Goal: Task Accomplishment & Management: Manage account settings

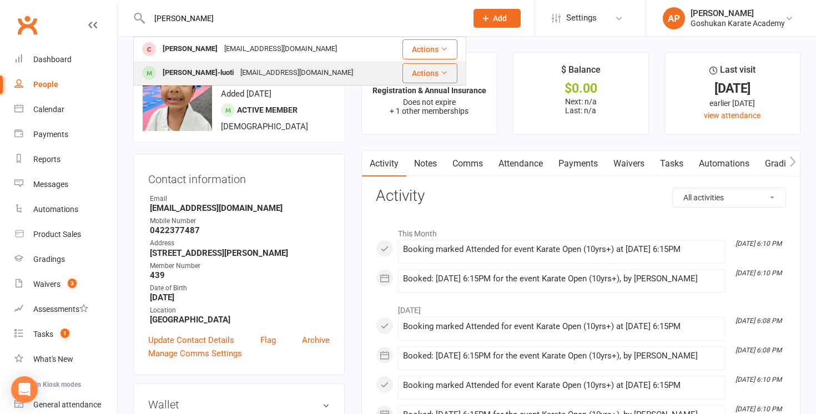
type input "[PERSON_NAME]"
click at [191, 74] on div "[PERSON_NAME]-luoti" at bounding box center [198, 73] width 78 height 16
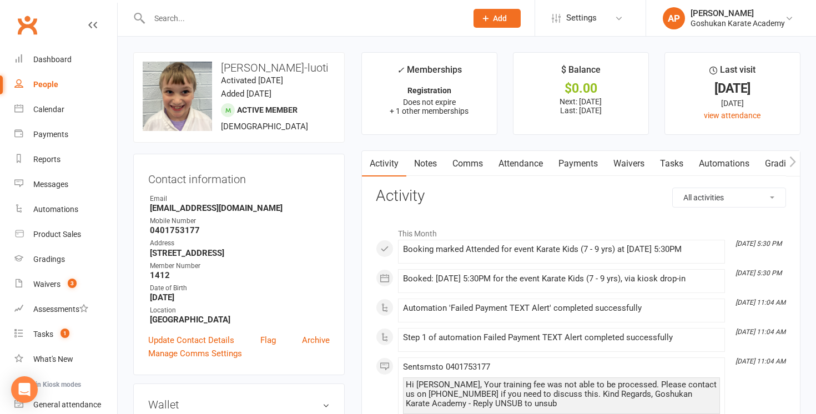
click at [582, 166] on link "Payments" at bounding box center [577, 164] width 55 height 26
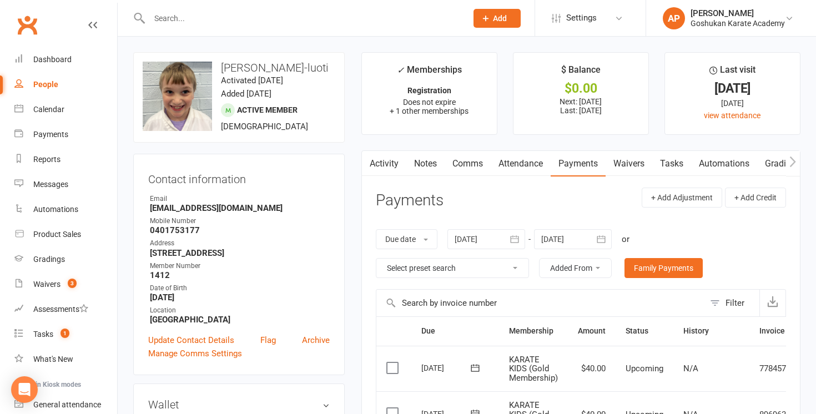
click at [390, 169] on link "Activity" at bounding box center [384, 164] width 44 height 26
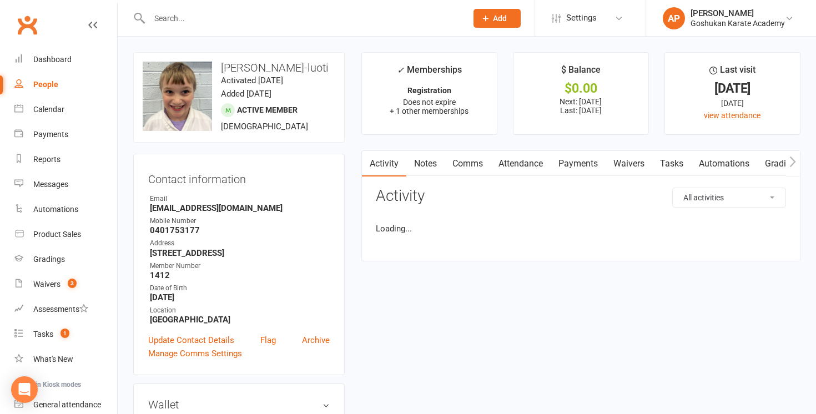
click at [503, 168] on link "Attendance" at bounding box center [521, 164] width 60 height 26
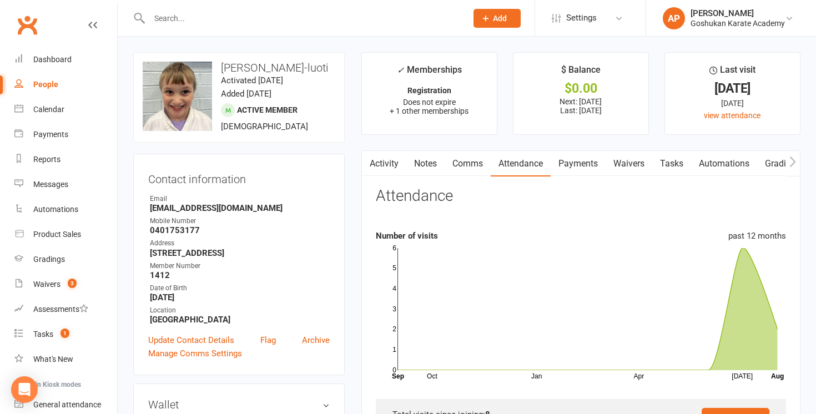
click at [392, 161] on link "Activity" at bounding box center [384, 164] width 44 height 26
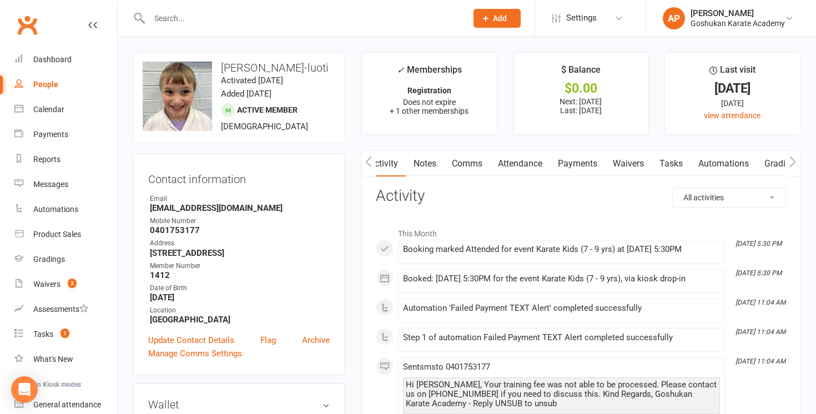
click at [570, 160] on link "Payments" at bounding box center [577, 164] width 55 height 26
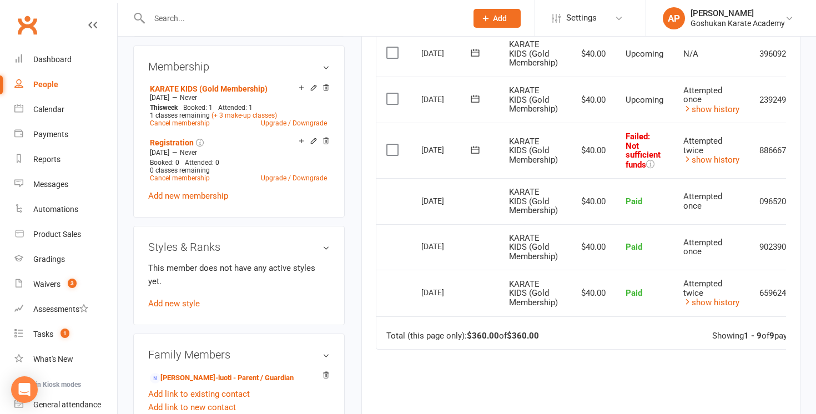
scroll to position [453, 0]
click at [719, 165] on td "Attempted twice show history" at bounding box center [711, 149] width 76 height 55
click at [719, 156] on link "show history" at bounding box center [711, 159] width 56 height 10
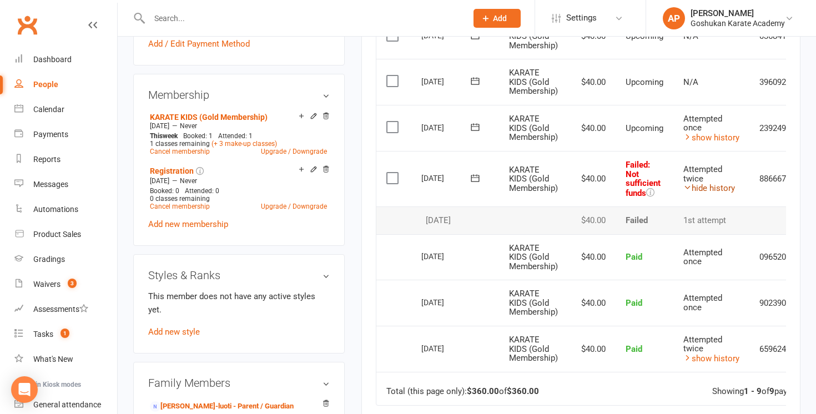
scroll to position [423, 0]
click at [713, 190] on link "hide history" at bounding box center [709, 189] width 52 height 10
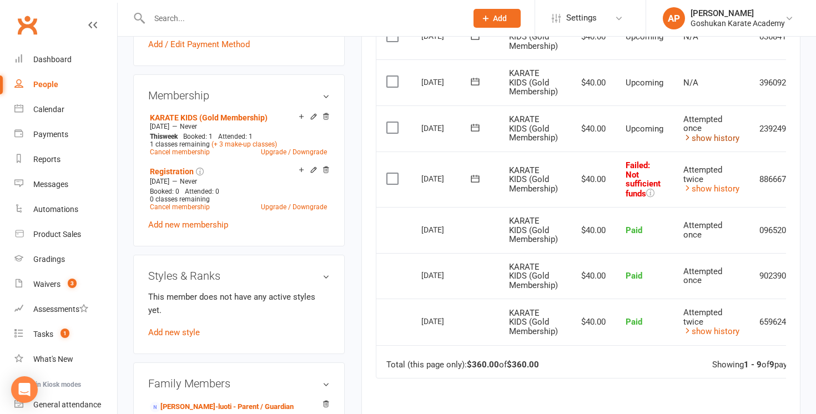
click at [716, 140] on link "show history" at bounding box center [711, 138] width 56 height 10
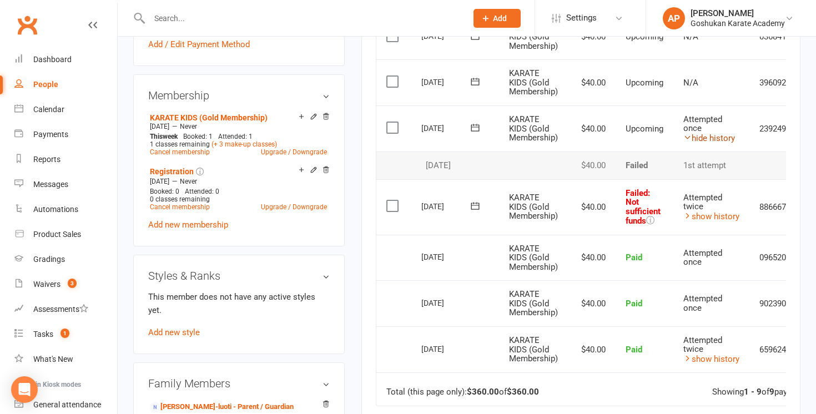
click at [716, 140] on link "hide history" at bounding box center [709, 138] width 52 height 10
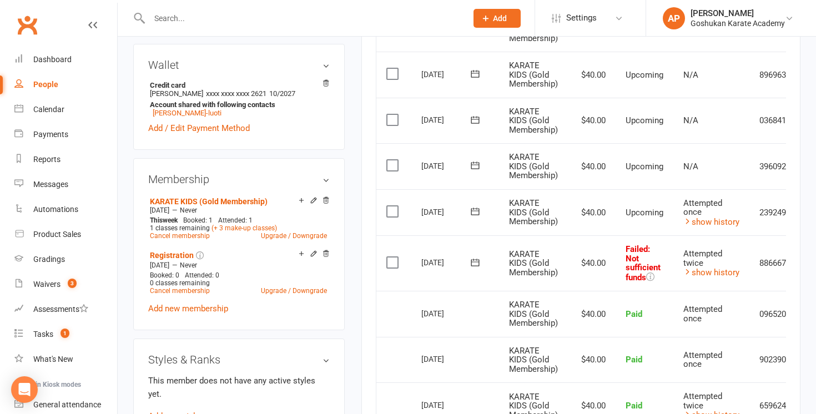
scroll to position [0, 51]
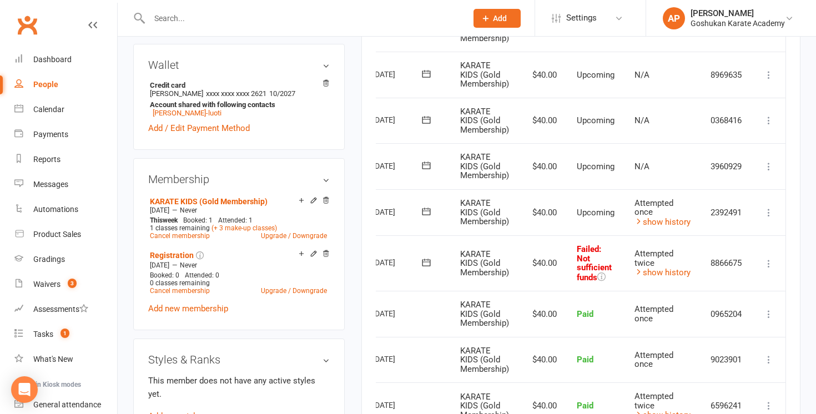
click at [764, 265] on icon at bounding box center [768, 263] width 11 height 11
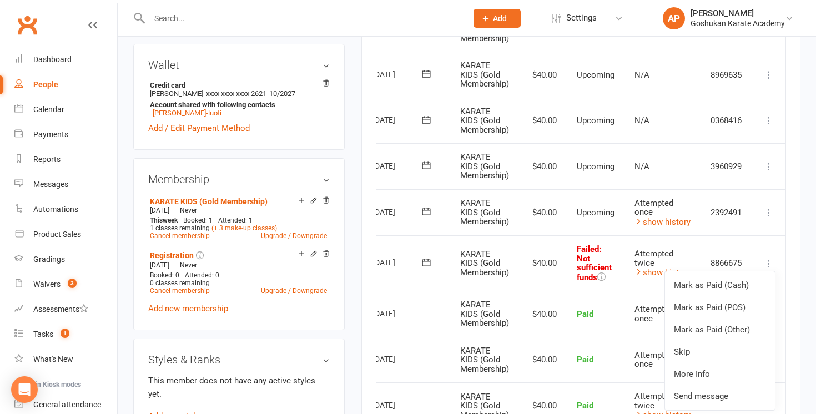
click at [765, 165] on icon at bounding box center [768, 166] width 11 height 11
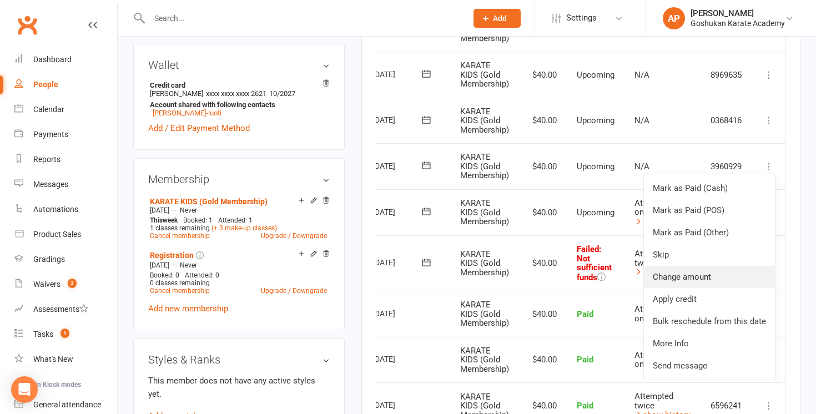
click at [715, 276] on link "Change amount" at bounding box center [709, 277] width 131 height 22
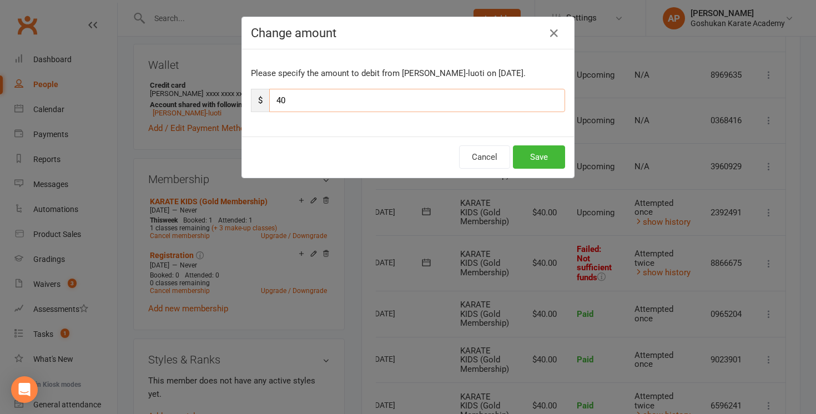
click at [282, 100] on input "40" at bounding box center [417, 100] width 296 height 23
type input "80"
click at [548, 167] on button "Save" at bounding box center [539, 156] width 52 height 23
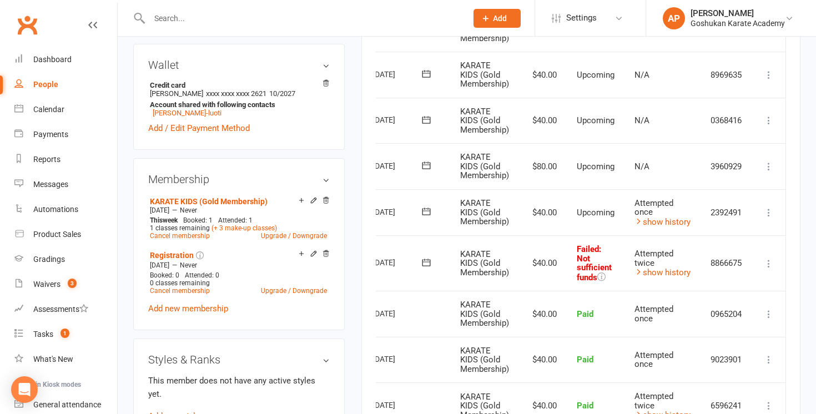
scroll to position [0, 0]
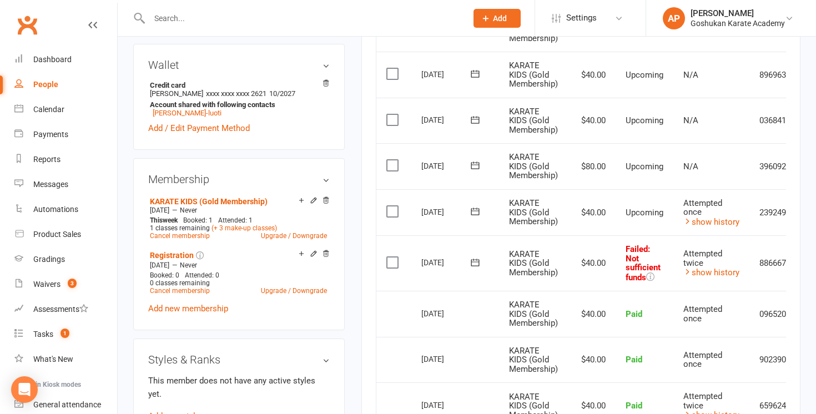
click at [393, 266] on label at bounding box center [393, 262] width 15 height 11
click at [393, 257] on input "checkbox" at bounding box center [389, 257] width 7 height 0
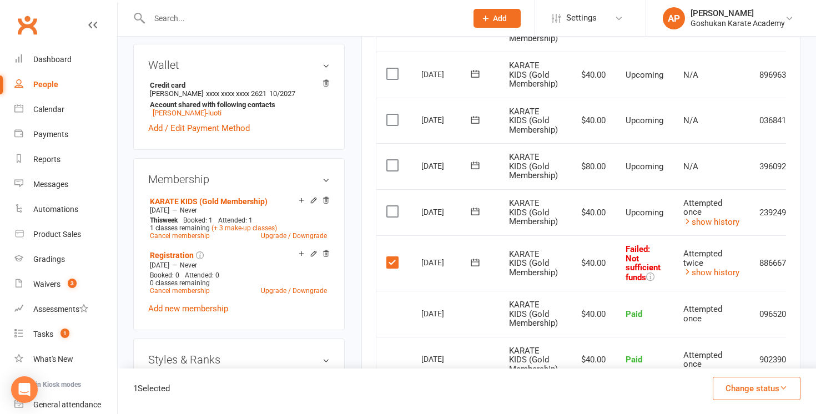
click at [731, 390] on button "Change status" at bounding box center [757, 388] width 88 height 23
click at [744, 341] on link "Paid (Other)" at bounding box center [745, 336] width 110 height 22
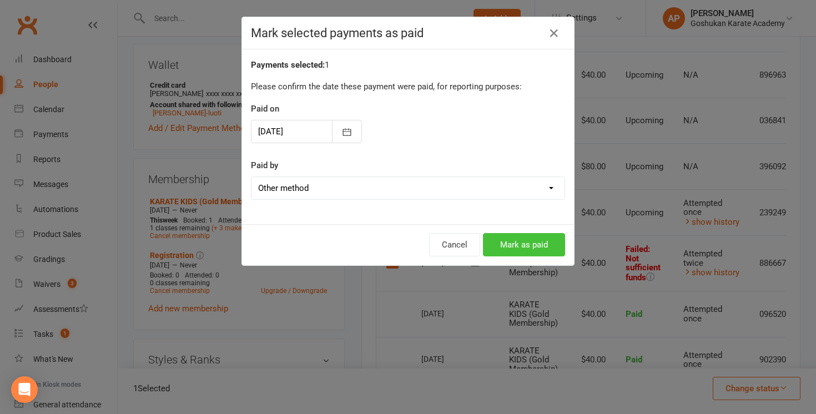
click at [553, 247] on button "Mark as paid" at bounding box center [524, 244] width 82 height 23
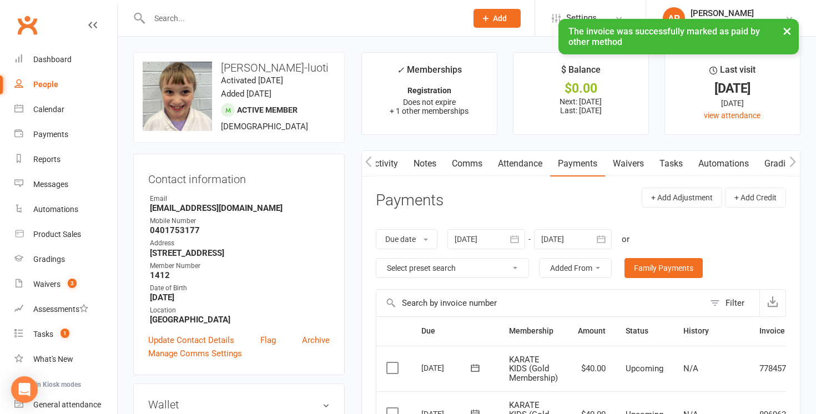
click at [434, 158] on link "Notes" at bounding box center [425, 164] width 38 height 26
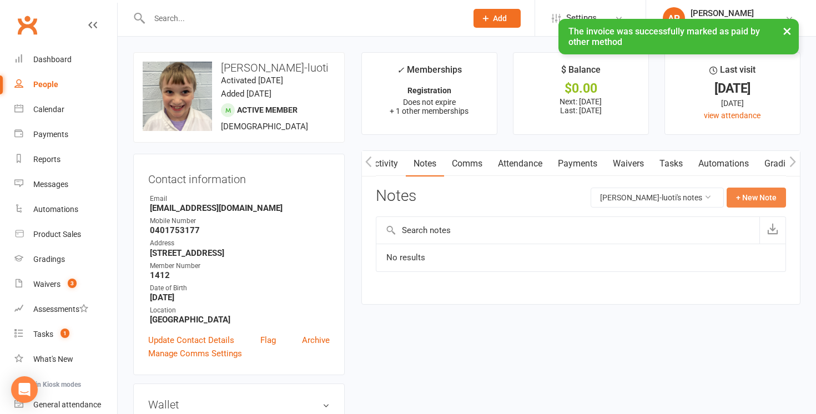
click at [759, 199] on button "+ New Note" at bounding box center [755, 198] width 59 height 20
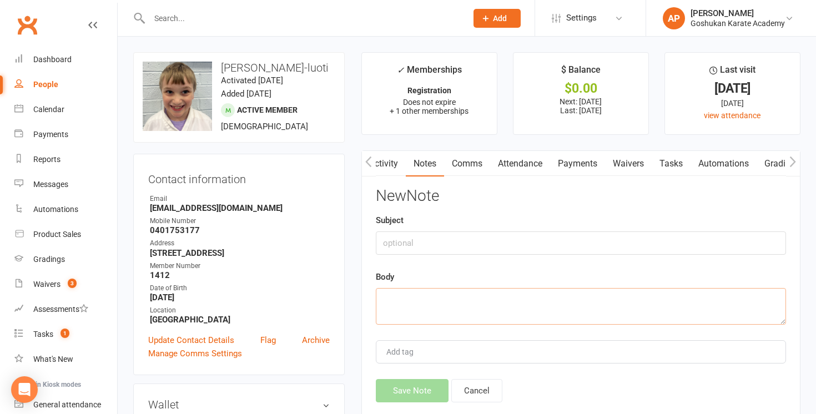
click at [522, 303] on textarea at bounding box center [581, 306] width 410 height 37
type textarea "payment for the [DATE] added onto [DATE] payment"
click at [415, 391] on button "Save Note" at bounding box center [412, 390] width 73 height 23
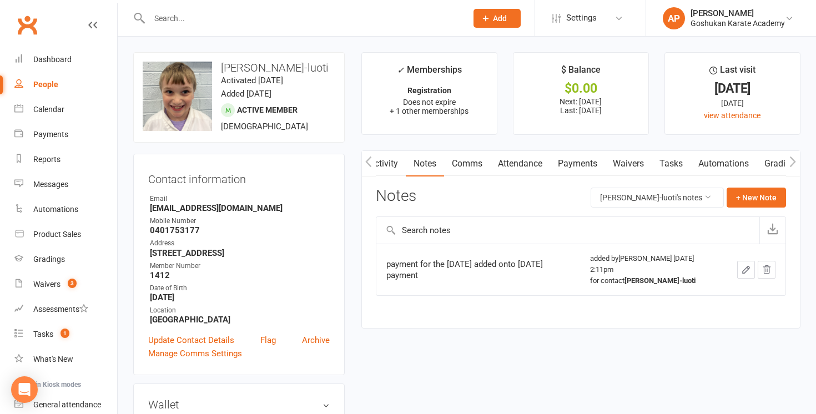
click at [280, 16] on input "text" at bounding box center [302, 19] width 313 height 16
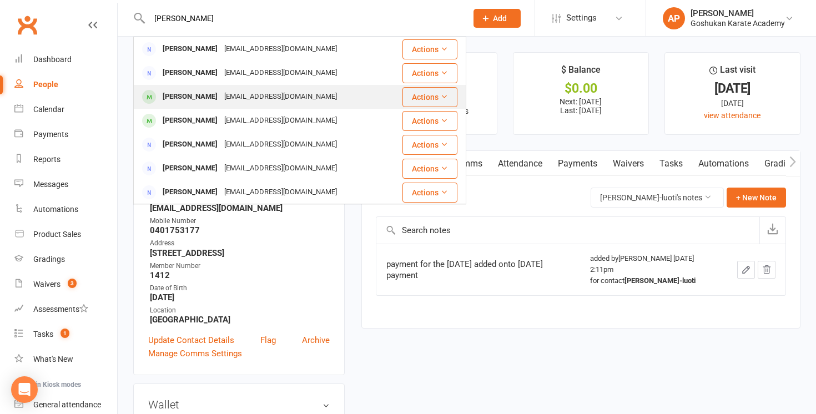
type input "[PERSON_NAME]"
click at [221, 92] on div "[EMAIL_ADDRESS][DOMAIN_NAME]" at bounding box center [280, 97] width 119 height 16
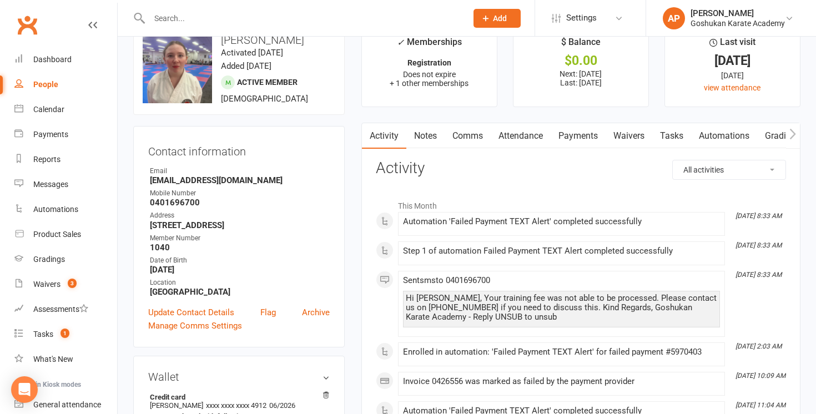
scroll to position [32, 0]
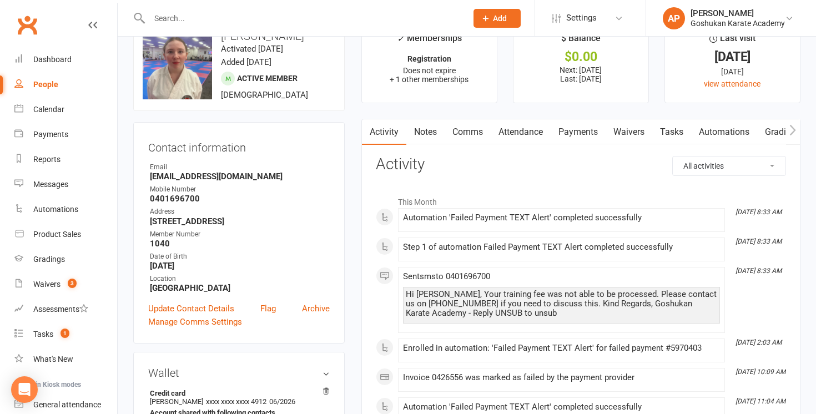
click at [585, 132] on link "Payments" at bounding box center [577, 132] width 55 height 26
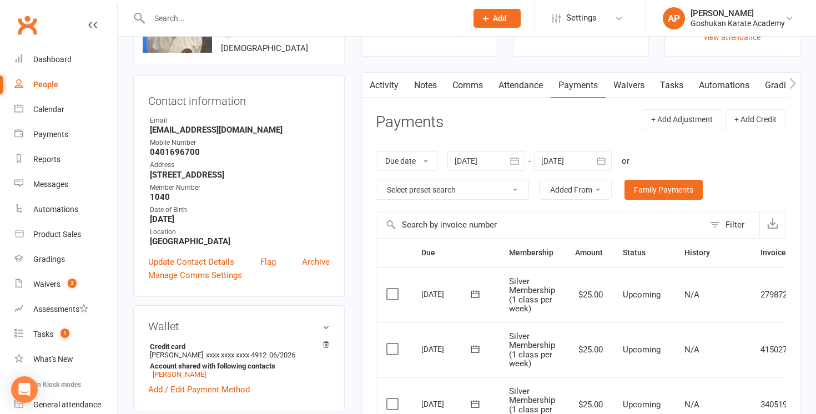
scroll to position [53, 0]
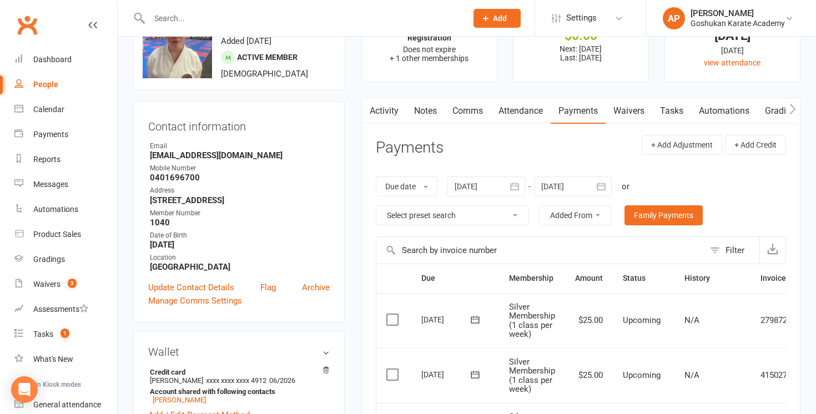
click at [511, 112] on link "Attendance" at bounding box center [521, 111] width 60 height 26
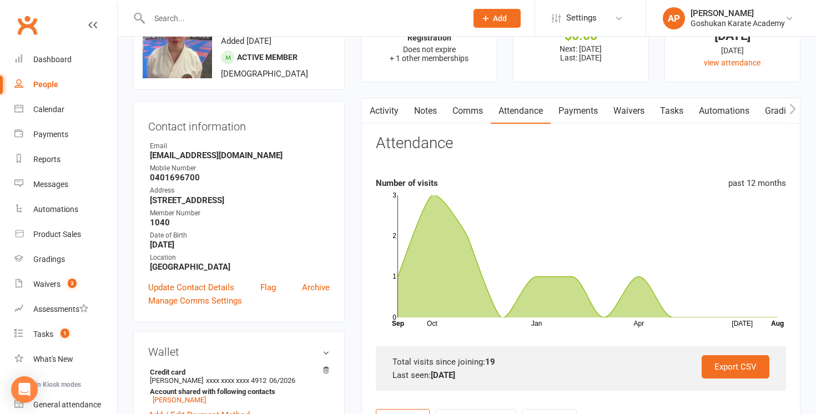
click at [562, 107] on link "Payments" at bounding box center [577, 111] width 55 height 26
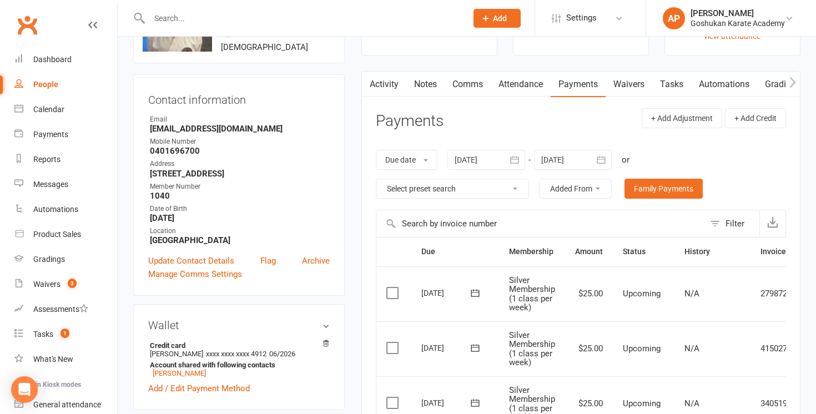
scroll to position [80, 0]
click at [348, 11] on input "text" at bounding box center [302, 19] width 313 height 16
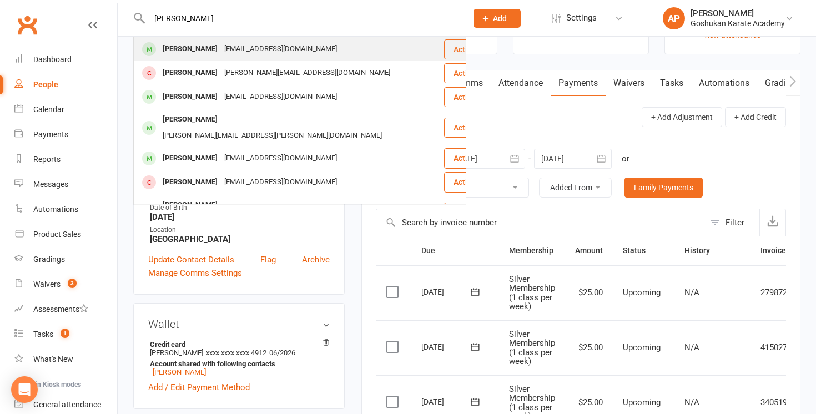
type input "[PERSON_NAME]"
click at [233, 53] on div "[EMAIL_ADDRESS][DOMAIN_NAME]" at bounding box center [280, 49] width 119 height 16
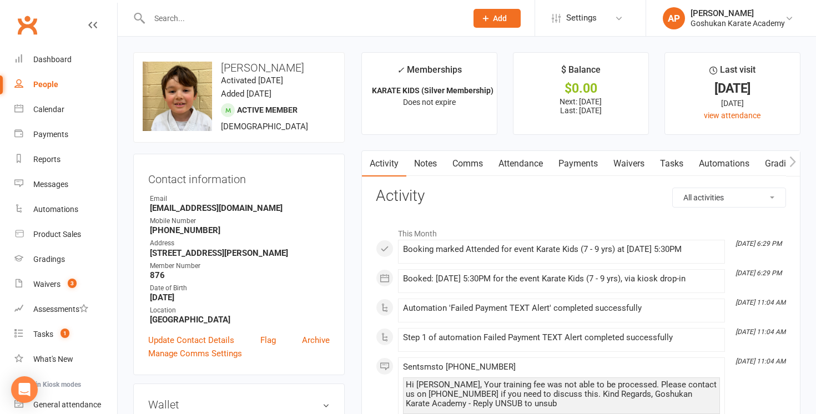
click at [572, 164] on link "Payments" at bounding box center [577, 164] width 55 height 26
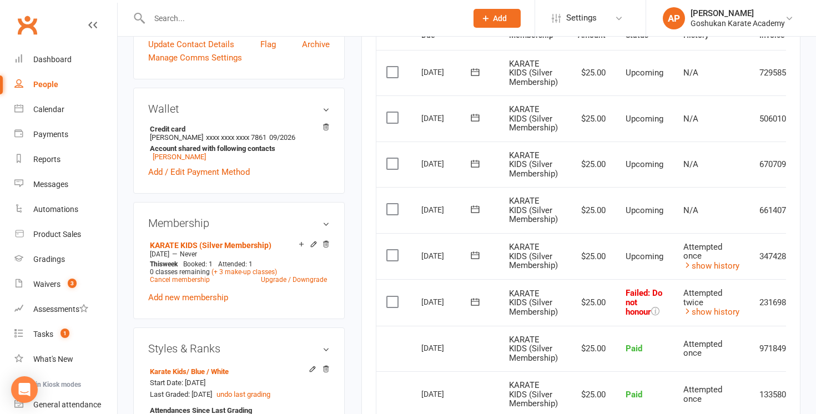
scroll to position [301, 0]
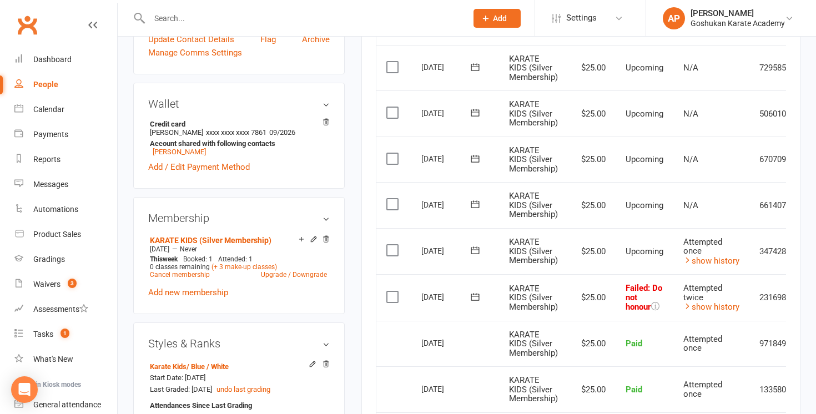
click at [391, 17] on input "text" at bounding box center [302, 19] width 313 height 16
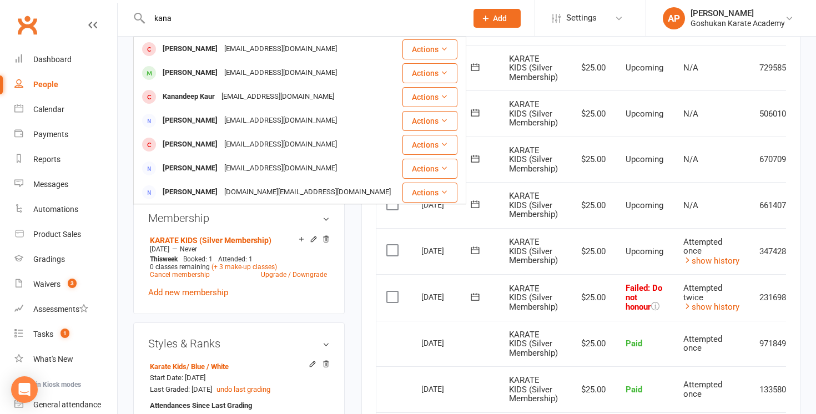
click at [151, 17] on input "kana" at bounding box center [302, 19] width 313 height 16
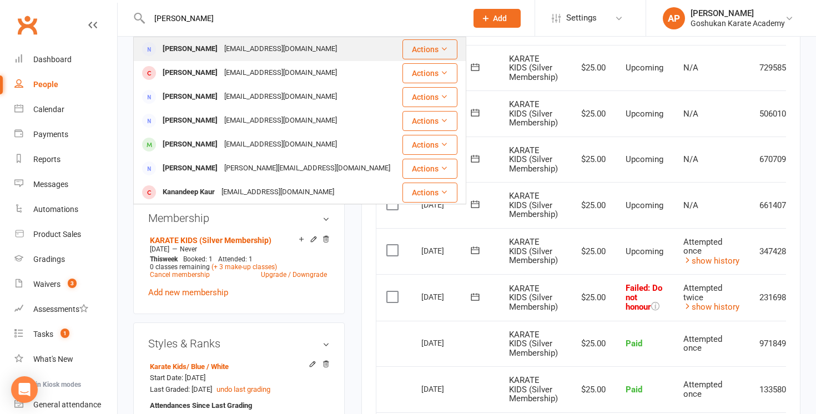
type input "[PERSON_NAME]"
click at [206, 58] on div "[PERSON_NAME] [EMAIL_ADDRESS][DOMAIN_NAME]" at bounding box center [267, 49] width 267 height 23
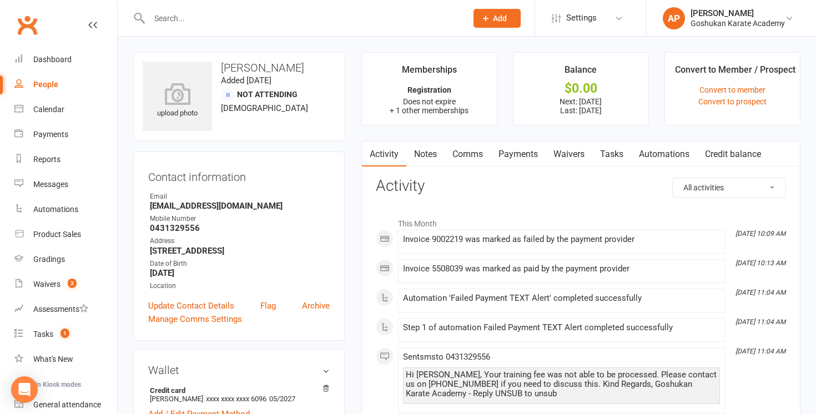
click at [528, 150] on link "Payments" at bounding box center [518, 155] width 55 height 26
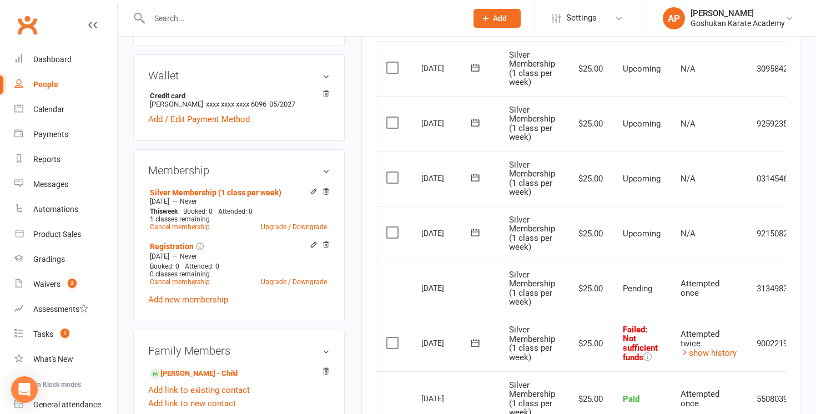
scroll to position [290, 0]
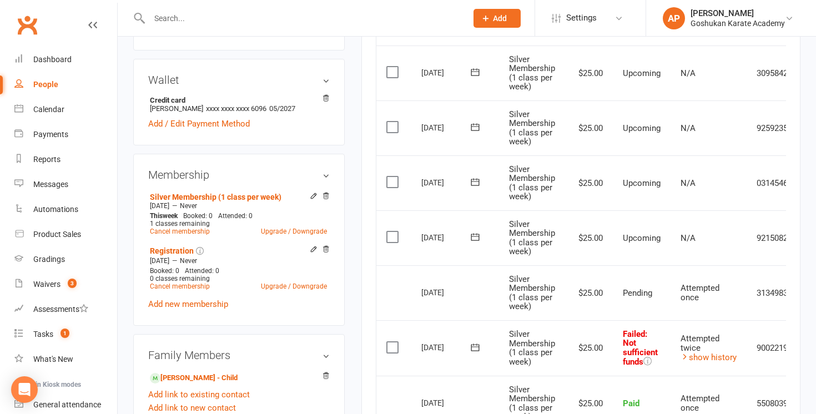
click at [384, 16] on input "text" at bounding box center [302, 19] width 313 height 16
click at [381, 14] on input "text" at bounding box center [302, 19] width 313 height 16
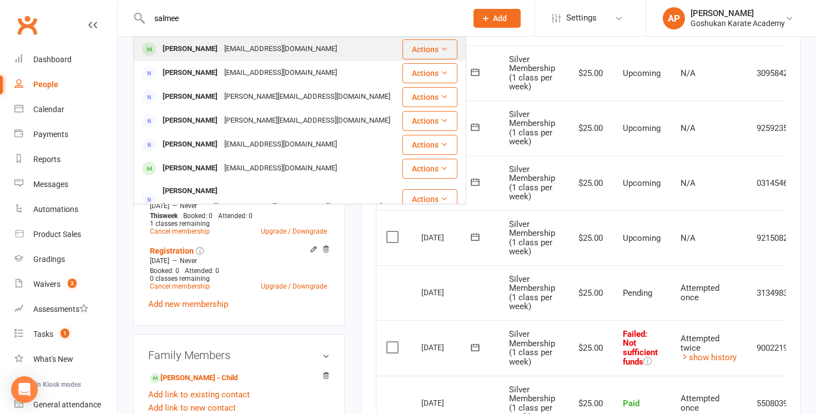
type input "salmee"
click at [223, 45] on div "[EMAIL_ADDRESS][DOMAIN_NAME]" at bounding box center [280, 49] width 119 height 16
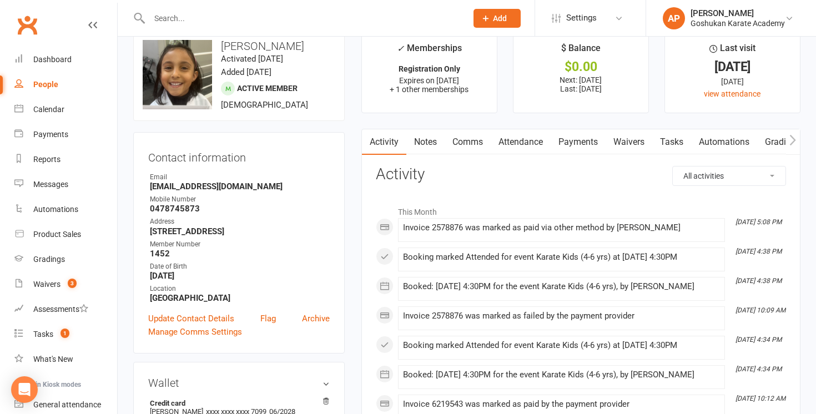
scroll to position [22, 0]
click at [572, 148] on link "Payments" at bounding box center [577, 142] width 55 height 26
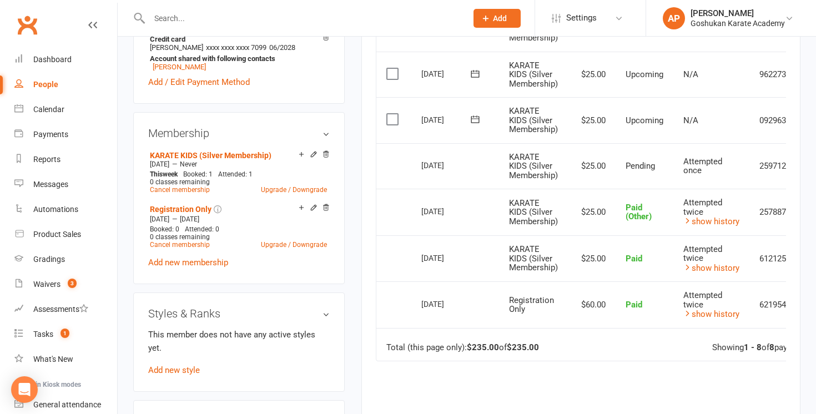
scroll to position [386, 0]
click at [421, 11] on input "text" at bounding box center [302, 19] width 313 height 16
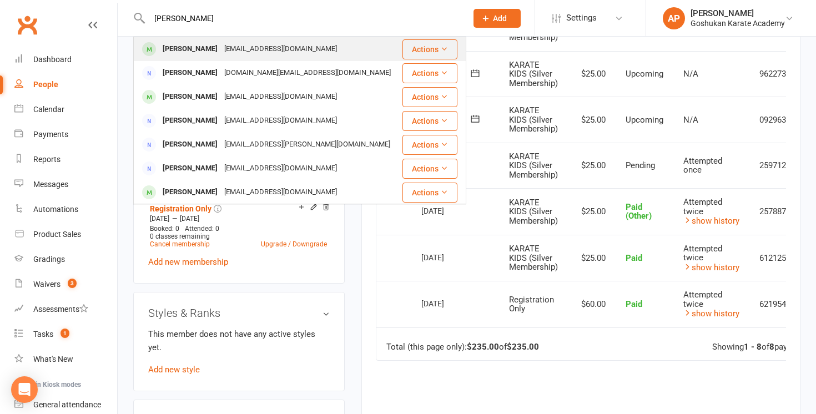
type input "[PERSON_NAME]"
click at [266, 56] on div "[EMAIL_ADDRESS][DOMAIN_NAME]" at bounding box center [280, 49] width 119 height 16
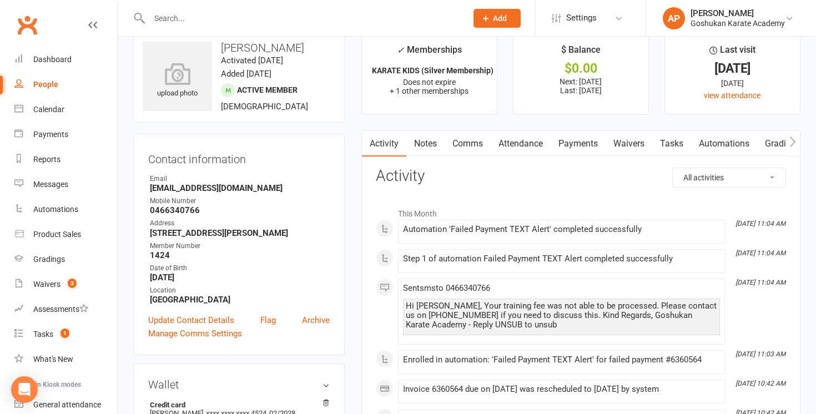
scroll to position [21, 0]
click at [578, 138] on link "Payments" at bounding box center [577, 143] width 55 height 26
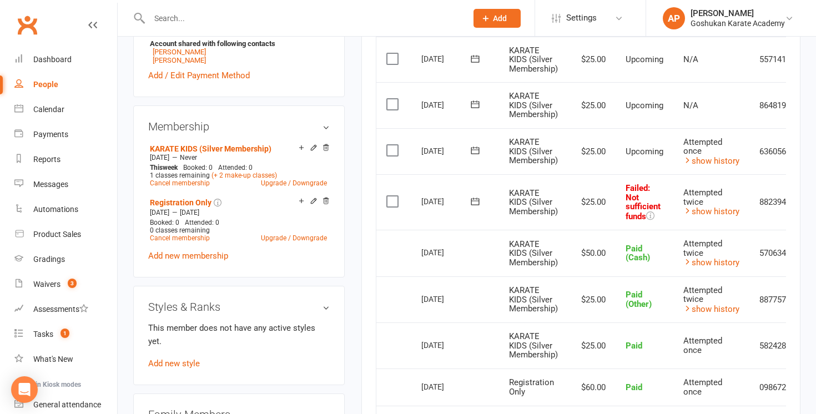
scroll to position [468, 0]
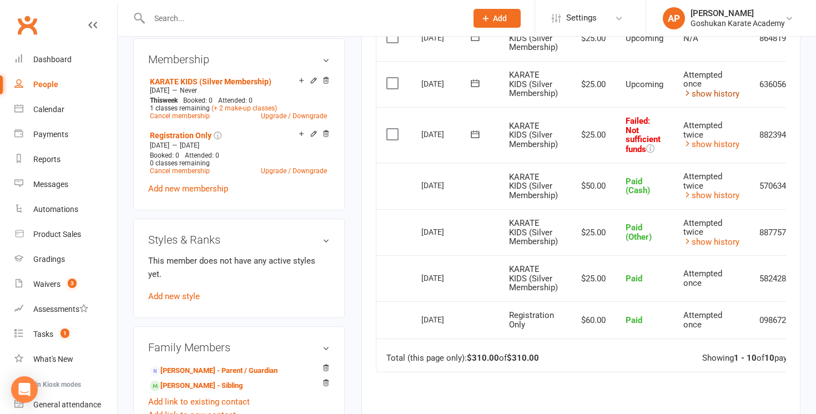
click at [714, 96] on link "show history" at bounding box center [711, 94] width 56 height 10
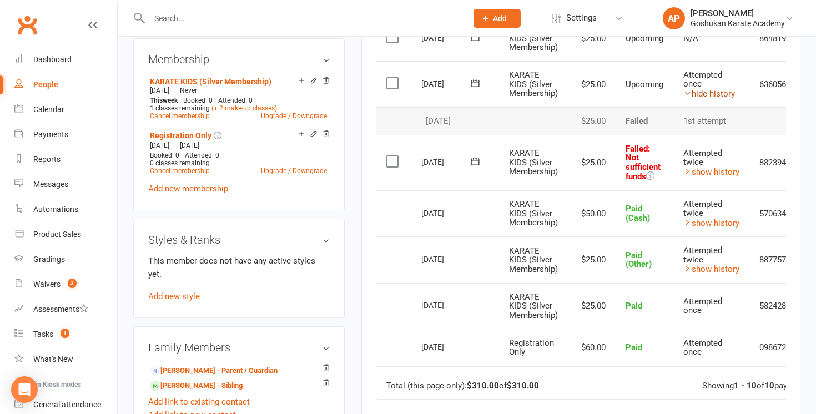
click at [714, 96] on link "hide history" at bounding box center [709, 94] width 52 height 10
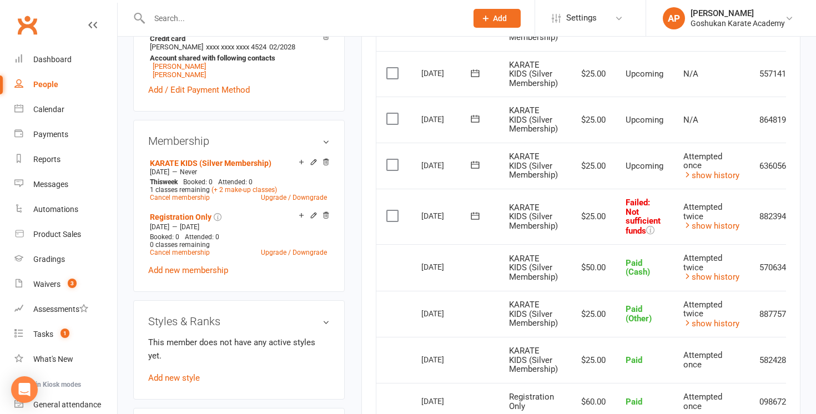
scroll to position [388, 0]
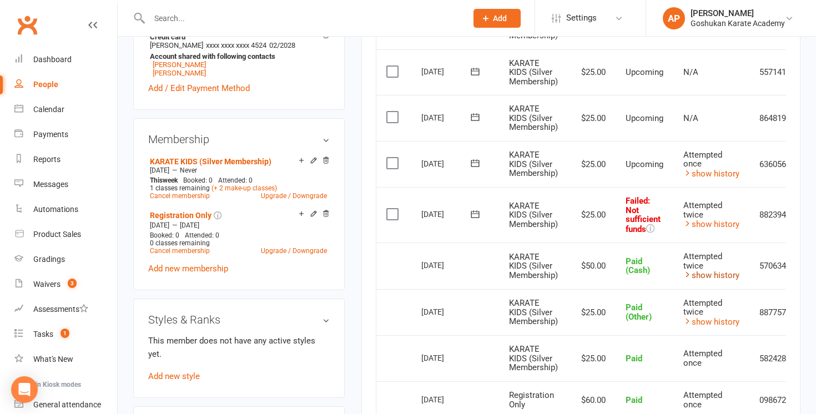
click at [711, 276] on link "show history" at bounding box center [711, 275] width 56 height 10
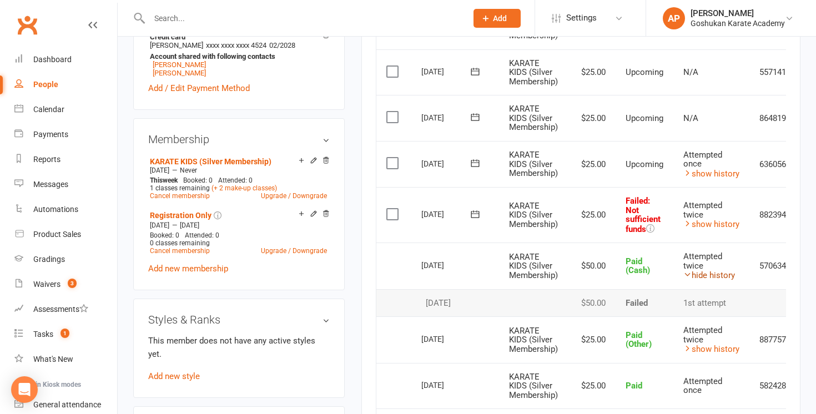
click at [711, 276] on link "hide history" at bounding box center [709, 275] width 52 height 10
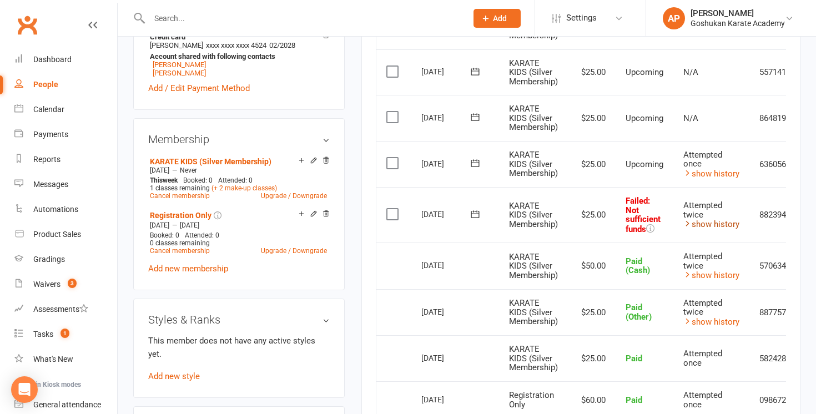
click at [720, 221] on link "show history" at bounding box center [711, 224] width 56 height 10
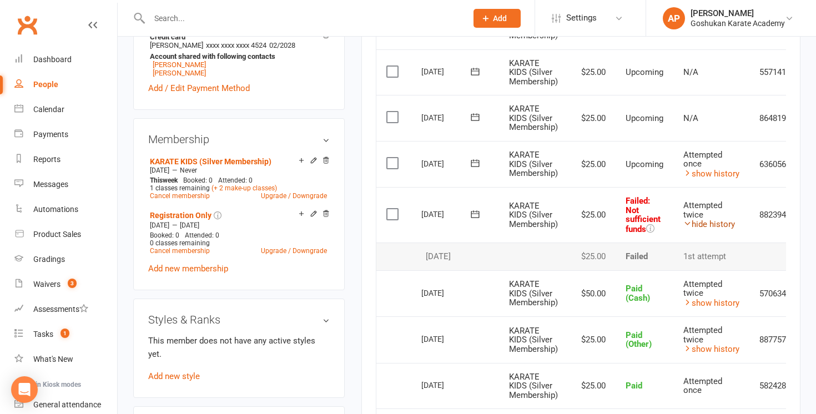
click at [720, 221] on link "hide history" at bounding box center [709, 224] width 52 height 10
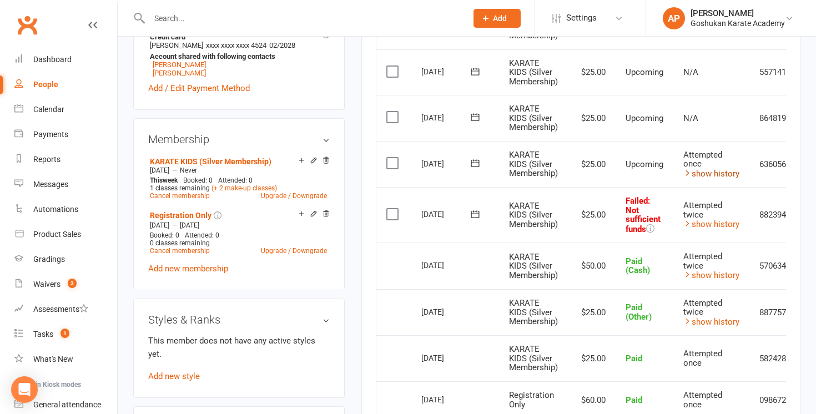
click at [718, 170] on link "show history" at bounding box center [711, 174] width 56 height 10
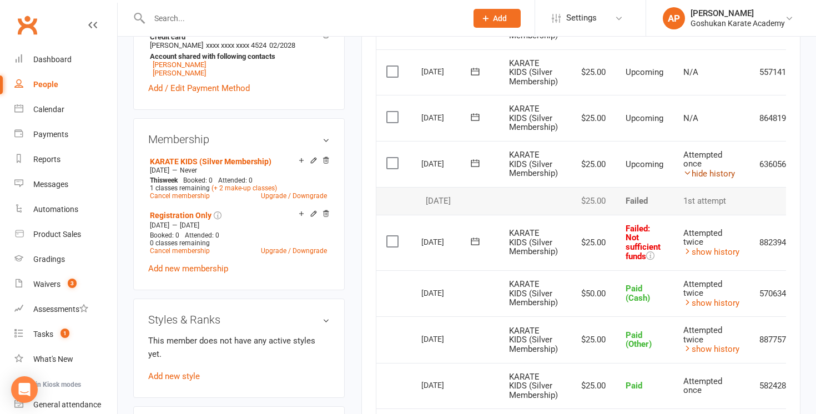
click at [718, 170] on link "hide history" at bounding box center [709, 174] width 52 height 10
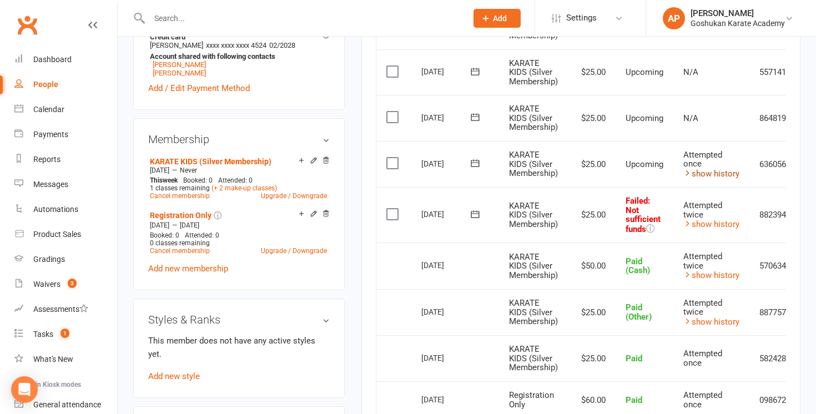
click at [718, 170] on link "show history" at bounding box center [711, 174] width 56 height 10
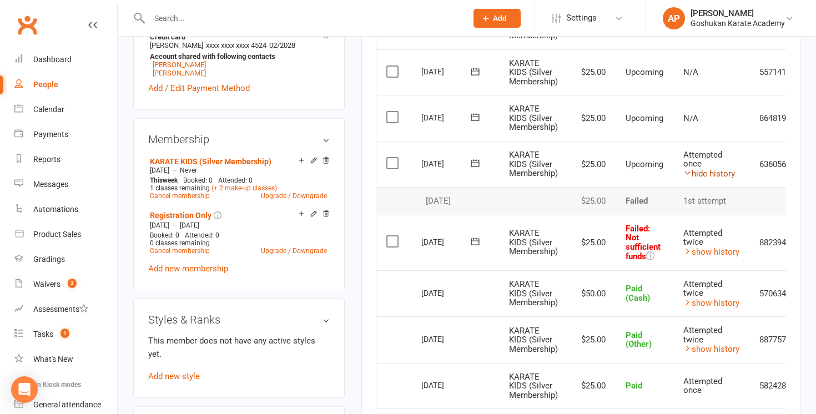
click at [718, 170] on link "hide history" at bounding box center [709, 174] width 52 height 10
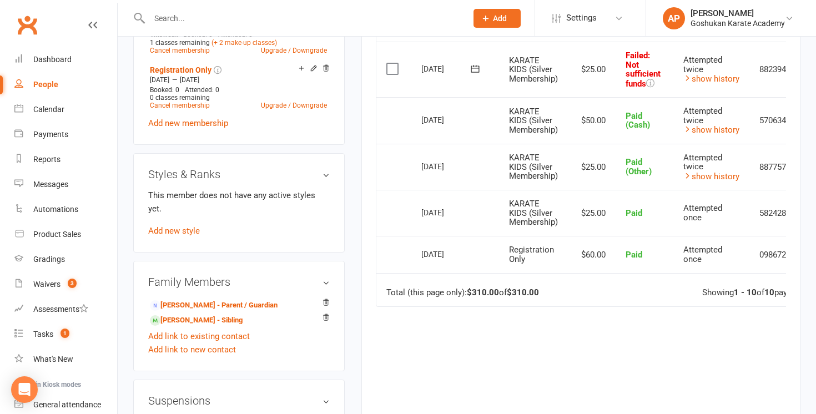
scroll to position [535, 0]
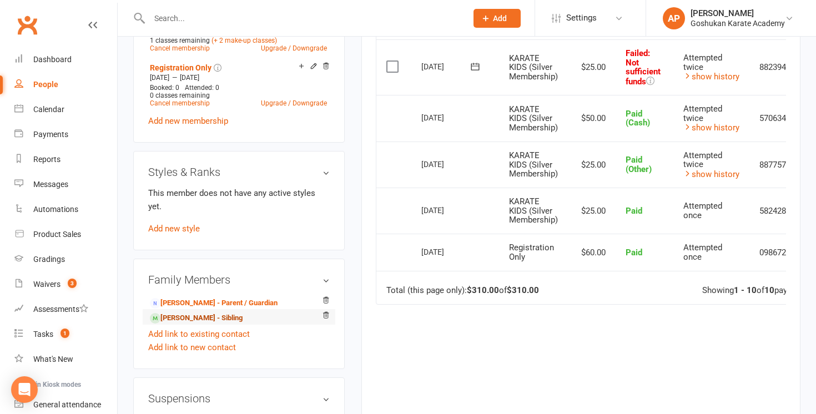
click at [208, 312] on link "[PERSON_NAME] - Sibling" at bounding box center [196, 318] width 93 height 12
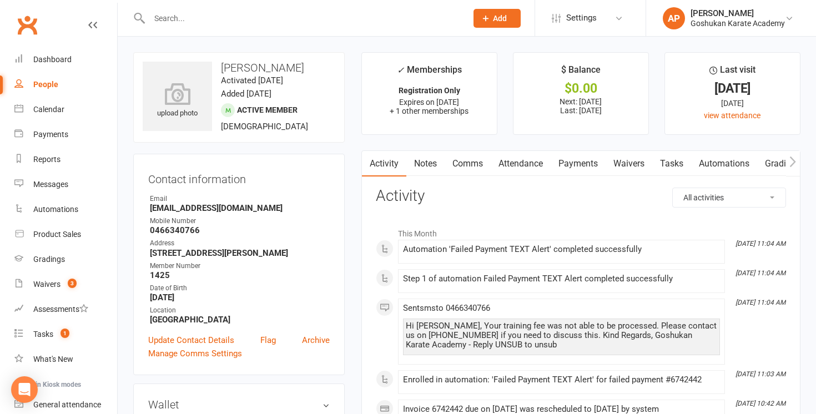
click at [574, 173] on link "Payments" at bounding box center [577, 164] width 55 height 26
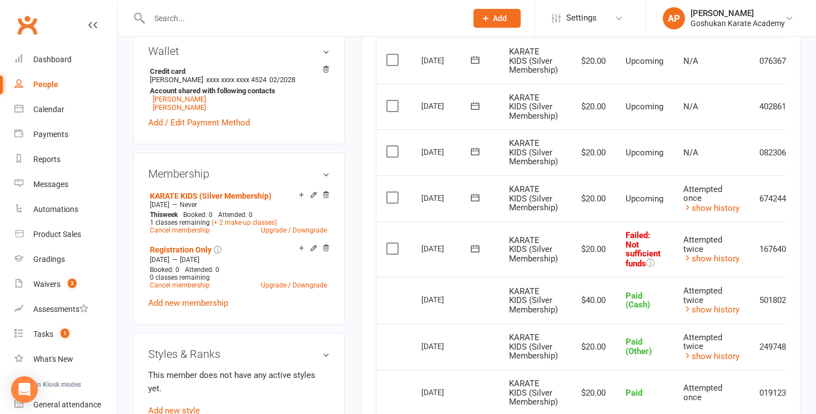
scroll to position [360, 0]
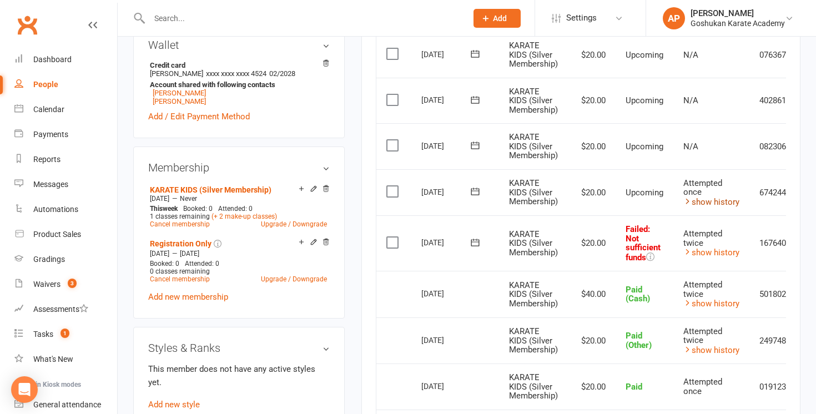
click at [694, 197] on link "show history" at bounding box center [711, 202] width 56 height 10
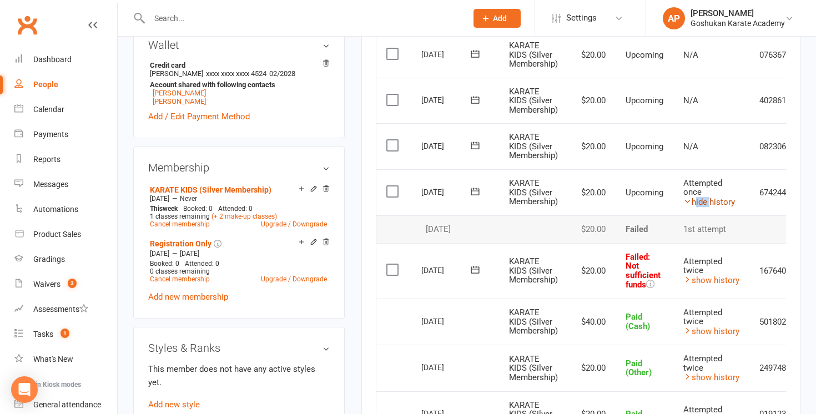
click at [694, 197] on link "hide history" at bounding box center [709, 202] width 52 height 10
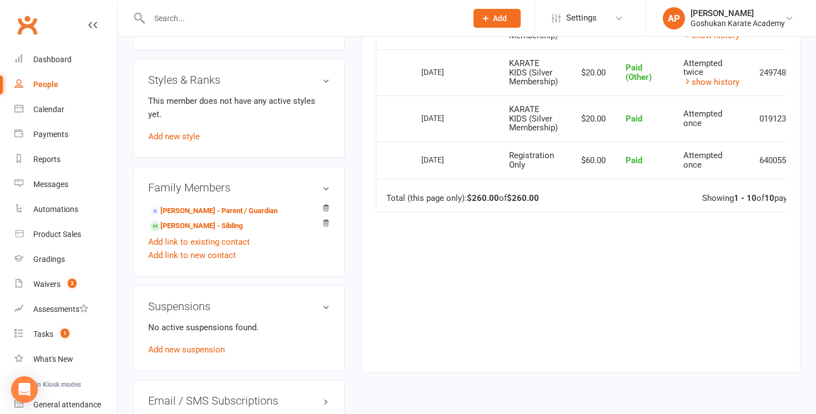
scroll to position [628, 0]
click at [218, 205] on link "[PERSON_NAME] - Parent / Guardian" at bounding box center [214, 211] width 128 height 12
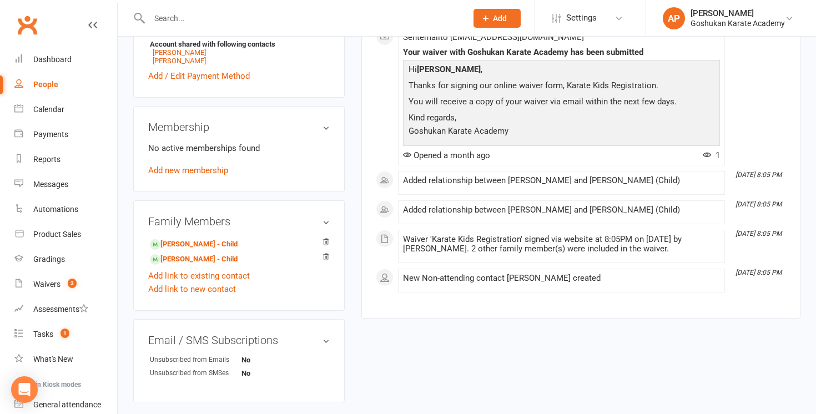
scroll to position [371, 0]
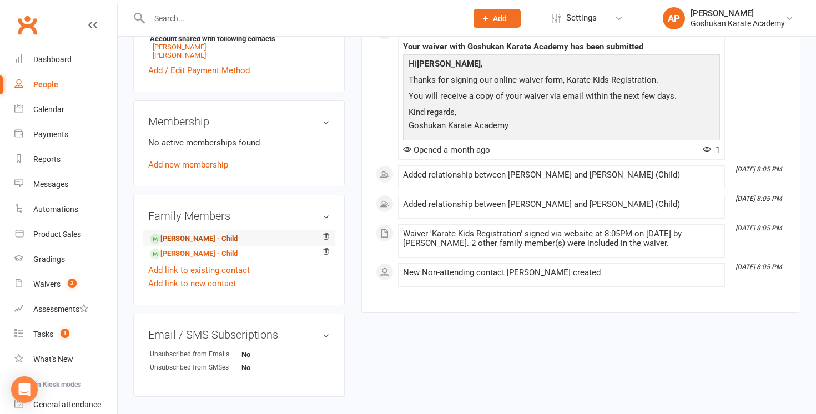
click at [205, 238] on link "[PERSON_NAME] - Child" at bounding box center [194, 239] width 88 height 12
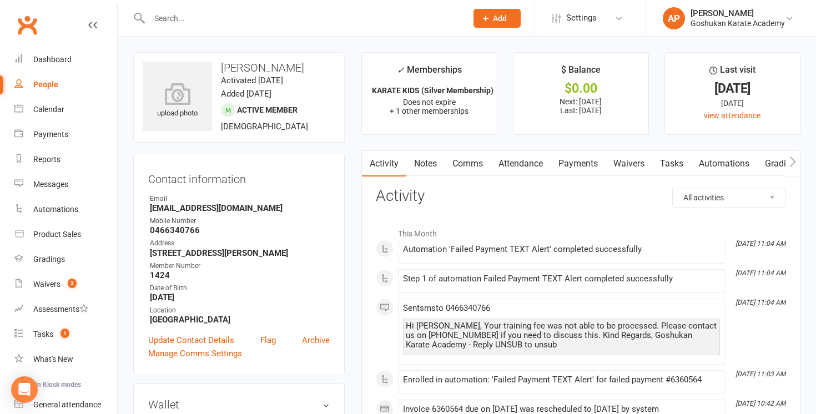
click at [567, 161] on link "Payments" at bounding box center [577, 164] width 55 height 26
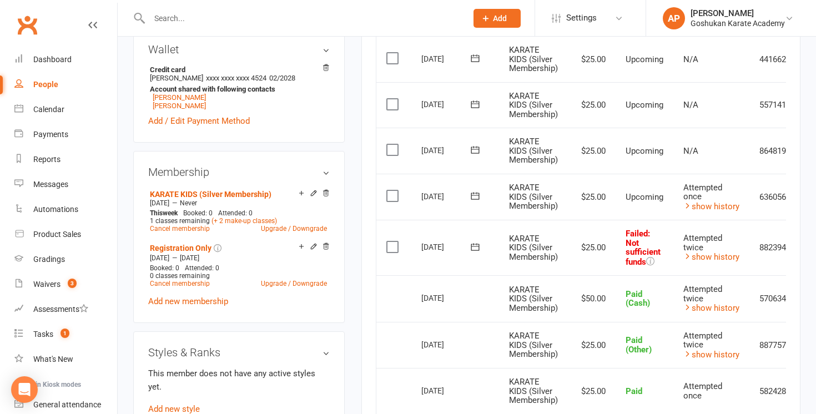
scroll to position [402, 0]
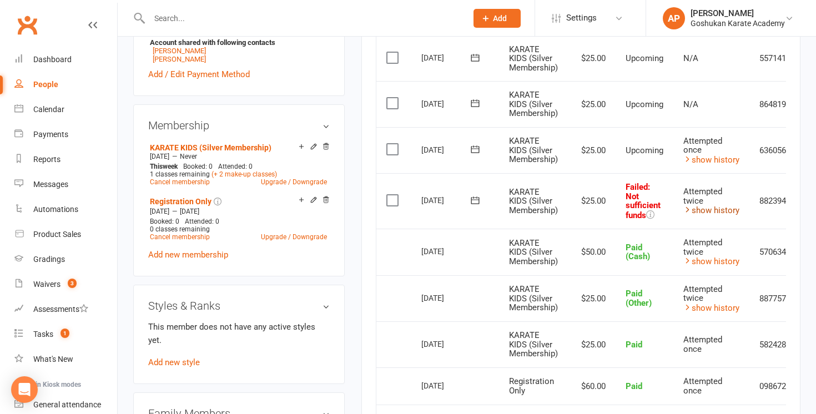
click at [719, 214] on link "show history" at bounding box center [711, 210] width 56 height 10
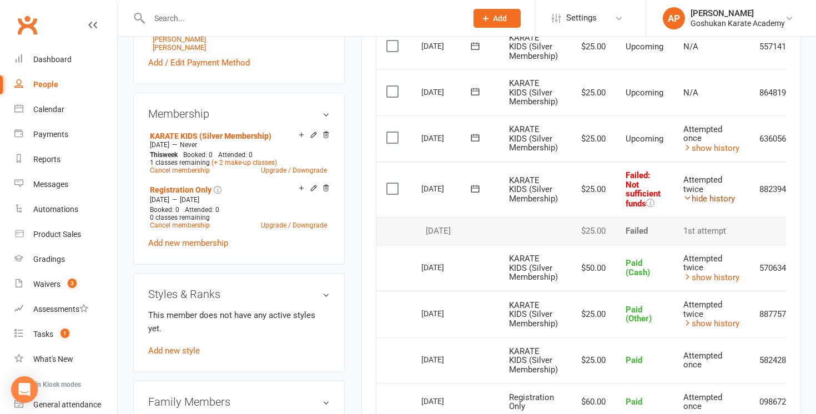
scroll to position [414, 0]
click at [732, 142] on div "Attempted once" at bounding box center [711, 133] width 56 height 18
click at [730, 147] on link "show history" at bounding box center [711, 148] width 56 height 10
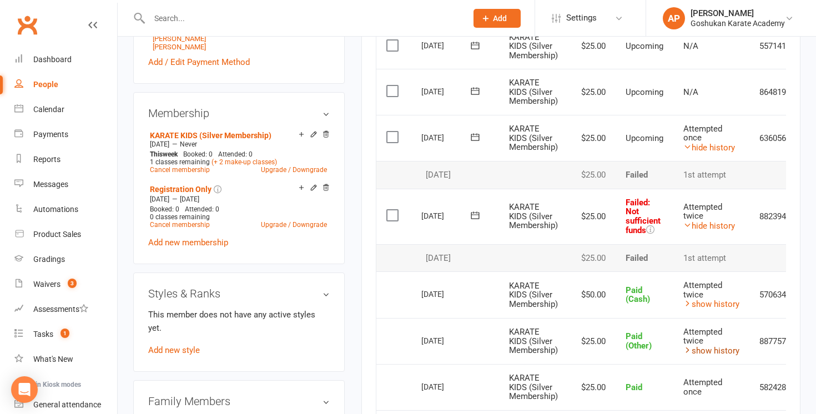
click at [700, 350] on link "show history" at bounding box center [711, 351] width 56 height 10
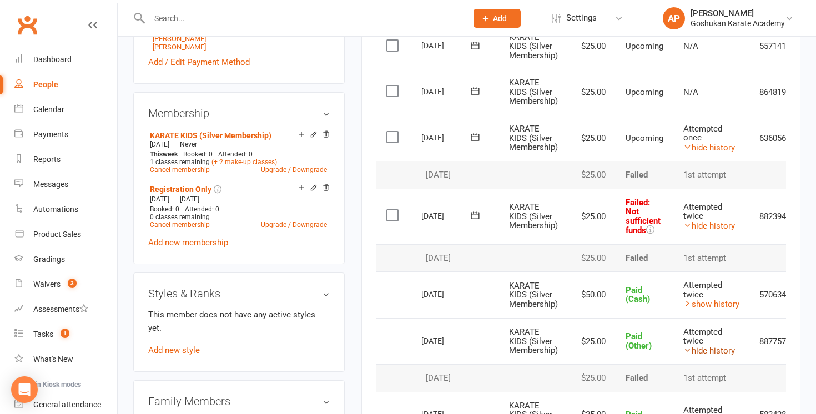
click at [700, 350] on link "hide history" at bounding box center [709, 351] width 52 height 10
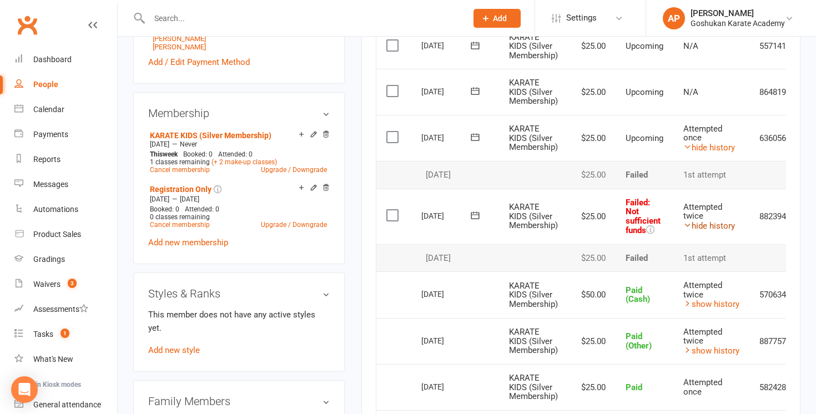
click at [705, 225] on link "hide history" at bounding box center [709, 226] width 52 height 10
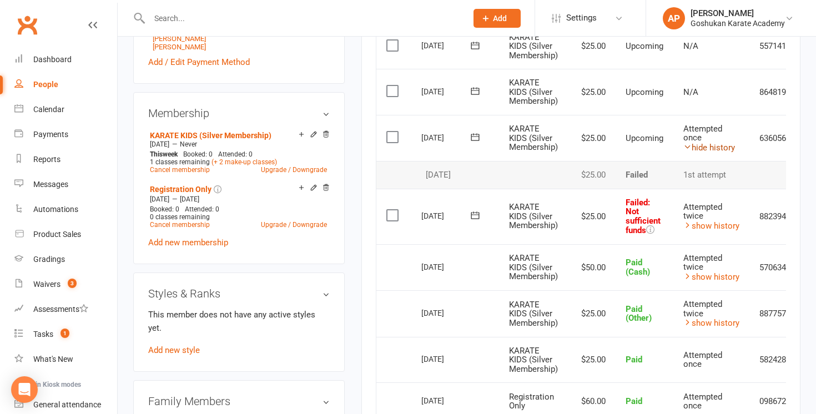
click at [708, 147] on link "hide history" at bounding box center [709, 148] width 52 height 10
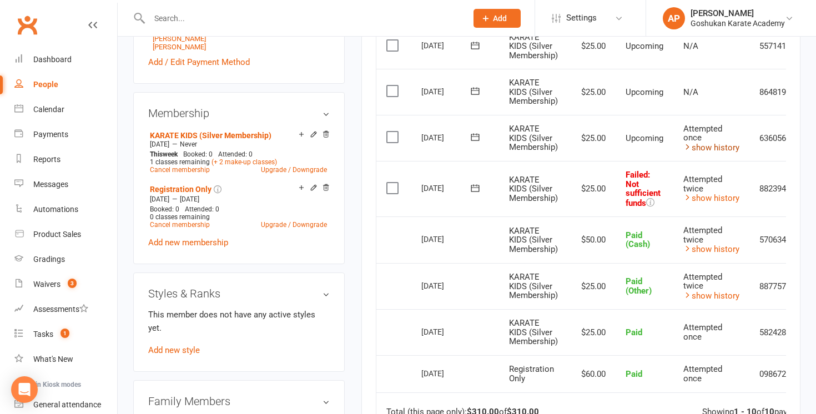
click at [708, 147] on link "show history" at bounding box center [711, 148] width 56 height 10
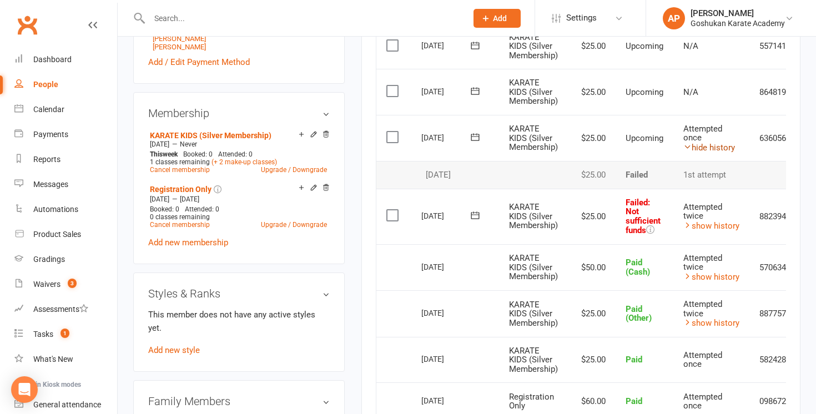
click at [709, 148] on link "hide history" at bounding box center [709, 148] width 52 height 10
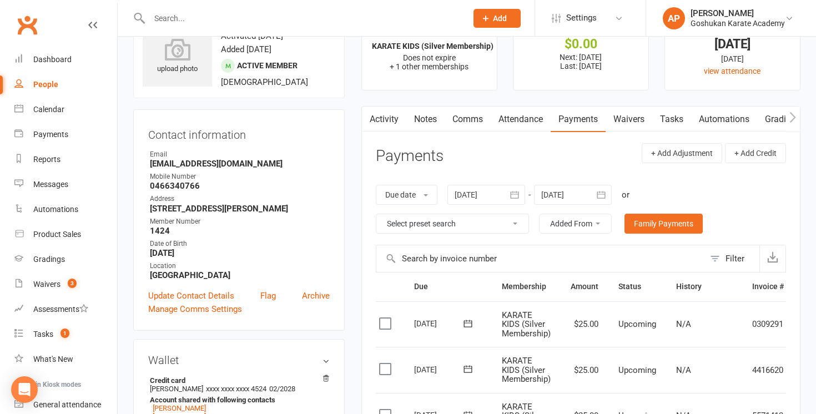
scroll to position [0, 0]
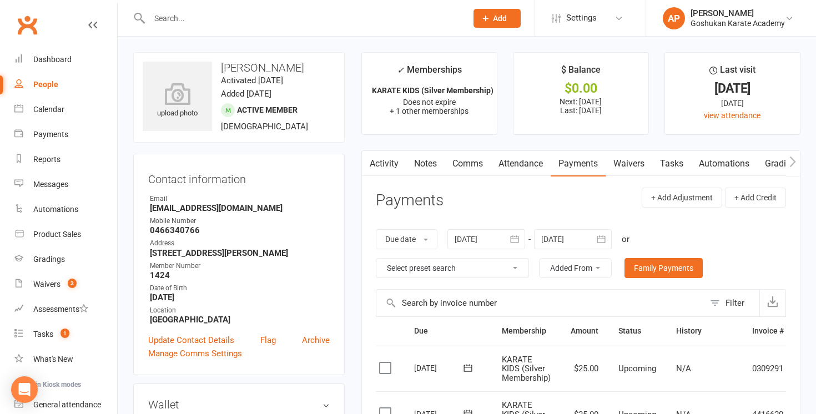
click at [426, 165] on link "Notes" at bounding box center [425, 164] width 38 height 26
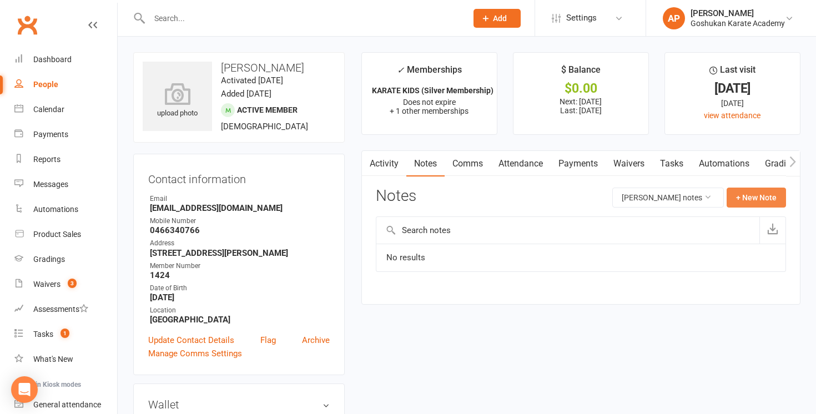
click at [739, 194] on button "+ New Note" at bounding box center [755, 198] width 59 height 20
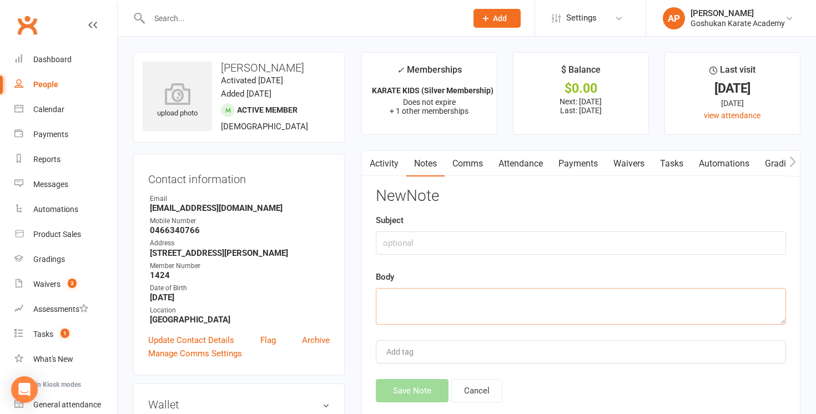
click at [511, 297] on textarea at bounding box center [581, 306] width 410 height 37
drag, startPoint x: 587, startPoint y: 301, endPoint x: 365, endPoint y: 297, distance: 221.4
click at [365, 297] on div "Activity Notes Comms Attendance Payments Waivers Tasks Automations Gradings / P…" at bounding box center [580, 292] width 439 height 285
type textarea "Bank Transfer for [DATE] payment. Called on [DATE]"
click at [414, 387] on button "Save Note" at bounding box center [412, 390] width 73 height 23
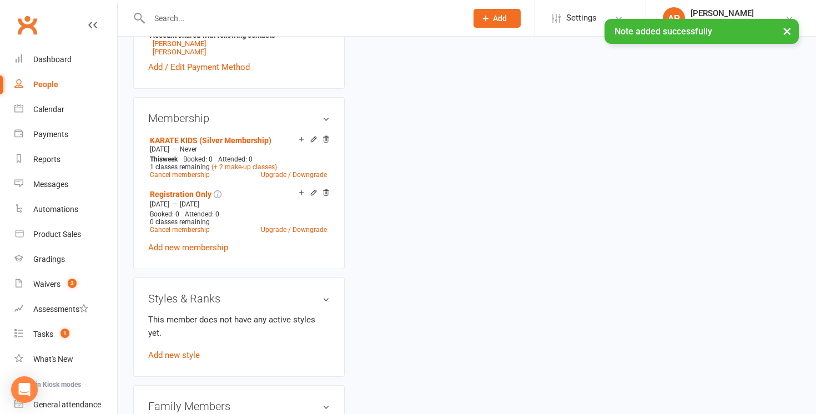
scroll to position [439, 0]
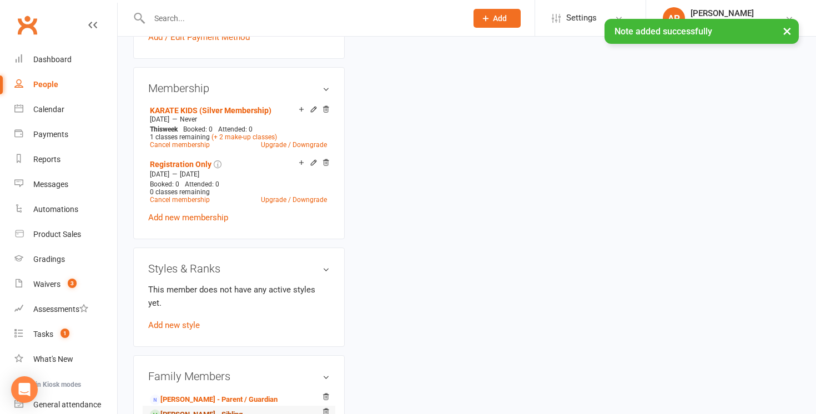
click at [197, 409] on link "[PERSON_NAME] - Sibling" at bounding box center [196, 415] width 93 height 12
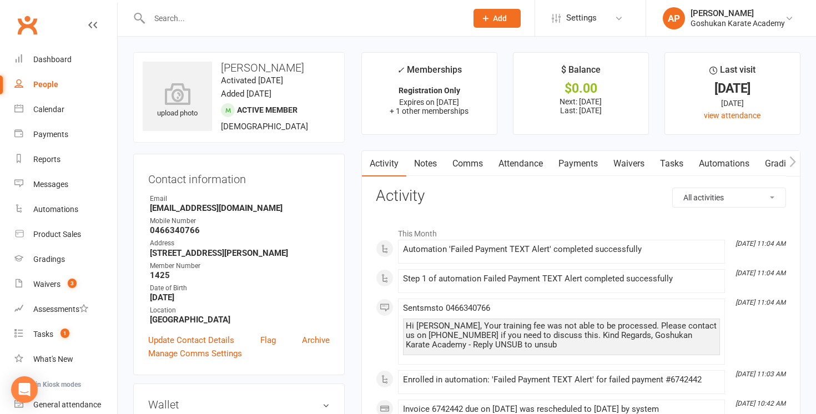
click at [426, 165] on link "Notes" at bounding box center [425, 164] width 38 height 26
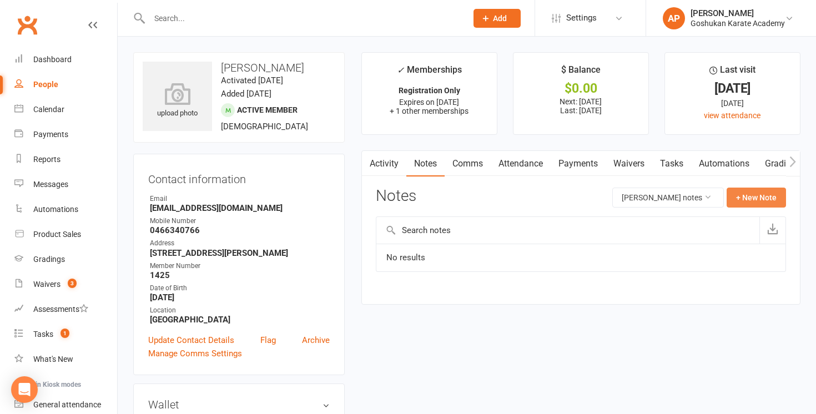
click at [756, 196] on button "+ New Note" at bounding box center [755, 198] width 59 height 20
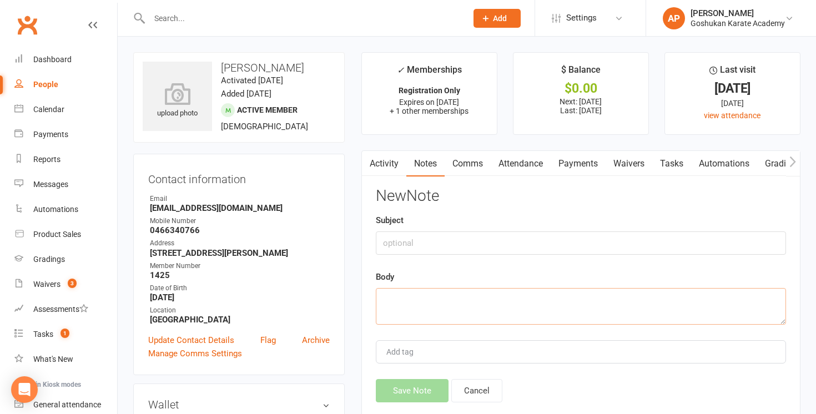
click at [602, 308] on textarea at bounding box center [581, 306] width 410 height 37
paste textarea "Bank Transfer for [DATE] payment. Called on [DATE]"
type textarea "Bank Transfer for [DATE] payment. Called on [DATE]"
click at [423, 397] on button "Save Note" at bounding box center [412, 390] width 73 height 23
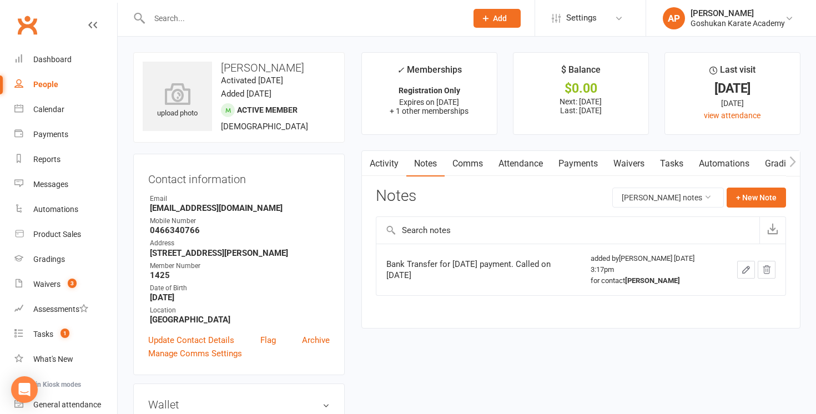
click at [343, 9] on div at bounding box center [296, 18] width 326 height 36
click at [339, 21] on input "text" at bounding box center [302, 19] width 313 height 16
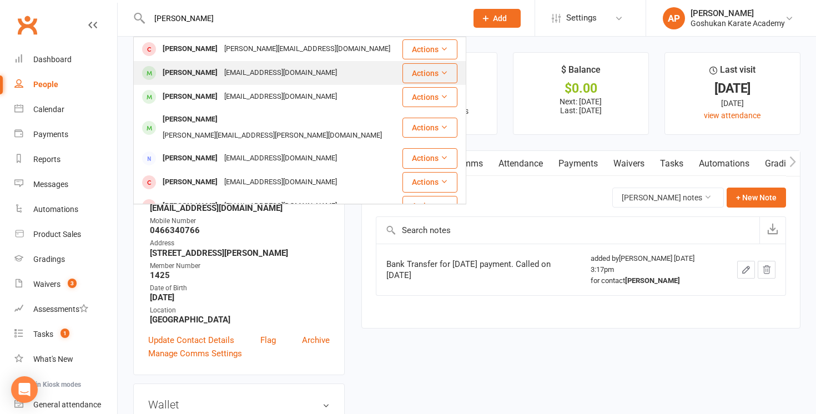
type input "[PERSON_NAME]"
click at [274, 79] on div "[EMAIL_ADDRESS][DOMAIN_NAME]" at bounding box center [280, 73] width 119 height 16
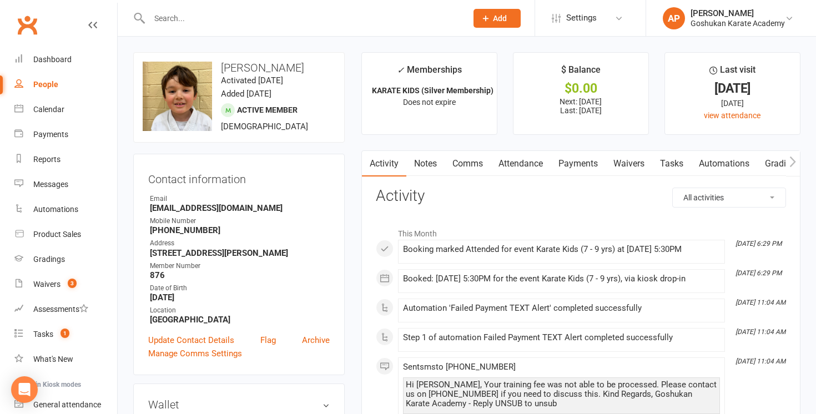
click at [366, 18] on input "text" at bounding box center [302, 19] width 313 height 16
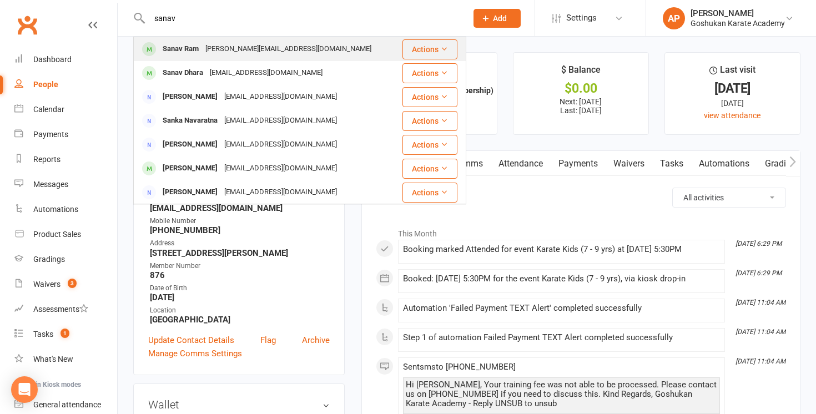
type input "sanav"
click at [301, 50] on div "Sanav Ram [PERSON_NAME][EMAIL_ADDRESS][DOMAIN_NAME]" at bounding box center [267, 49] width 266 height 23
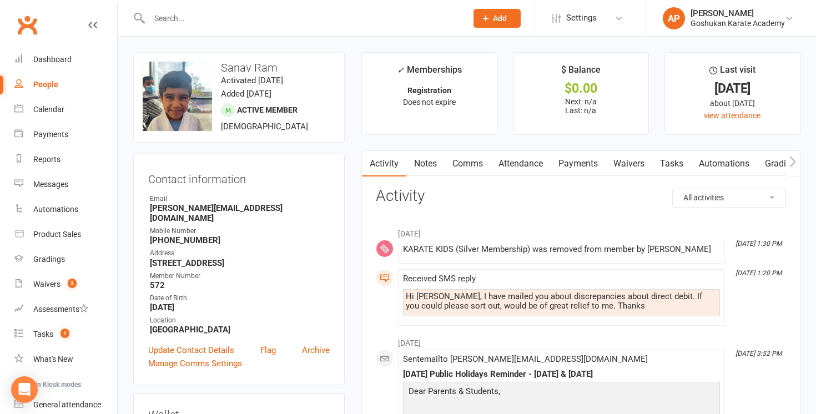
click at [260, 14] on input "text" at bounding box center [302, 19] width 313 height 16
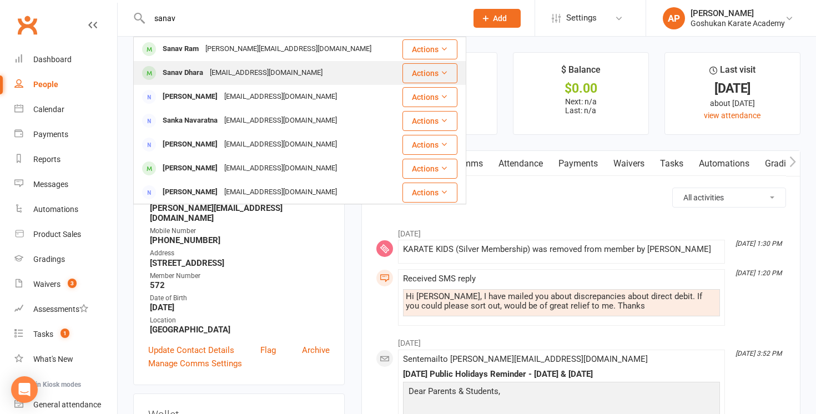
type input "sanav"
click at [255, 69] on div "[EMAIL_ADDRESS][DOMAIN_NAME]" at bounding box center [265, 73] width 119 height 16
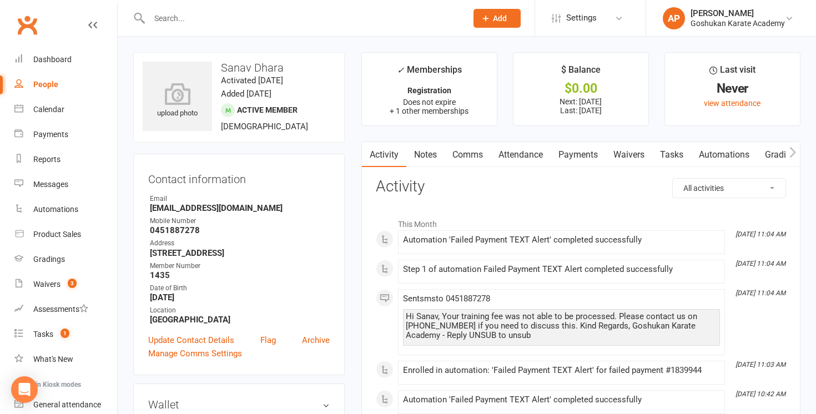
click at [568, 160] on link "Payments" at bounding box center [577, 155] width 55 height 26
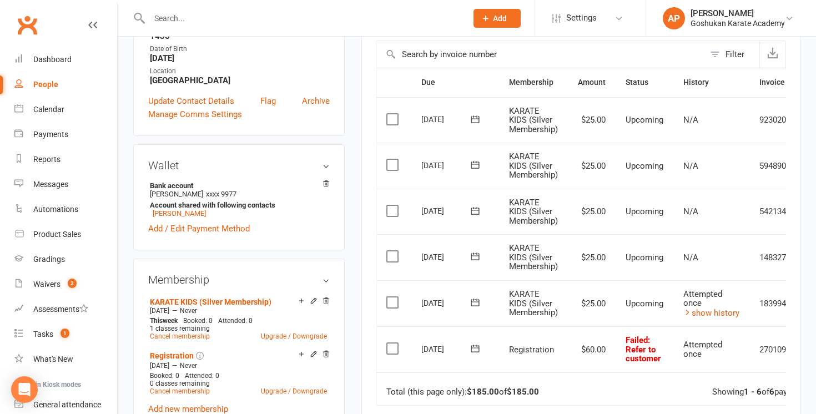
scroll to position [249, 0]
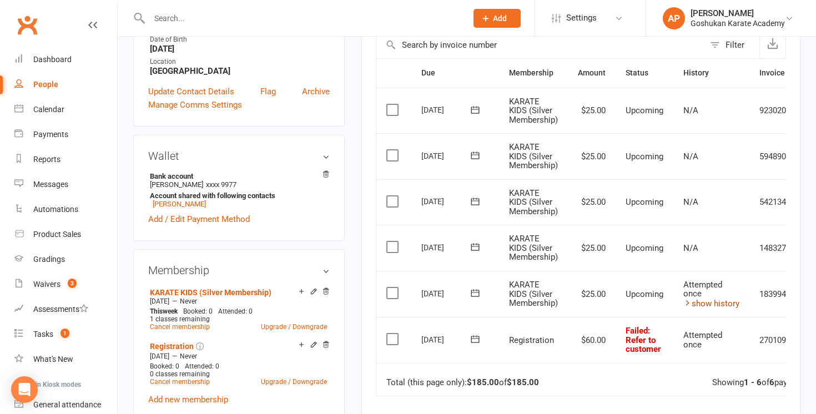
click at [707, 304] on link "show history" at bounding box center [711, 304] width 56 height 10
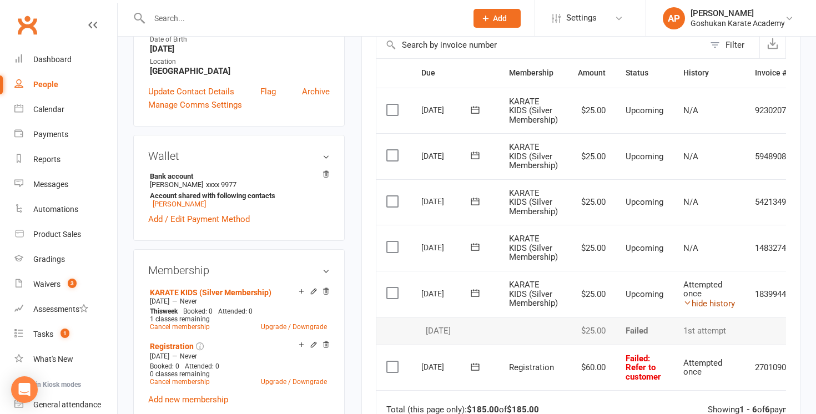
click at [707, 304] on link "hide history" at bounding box center [709, 304] width 52 height 10
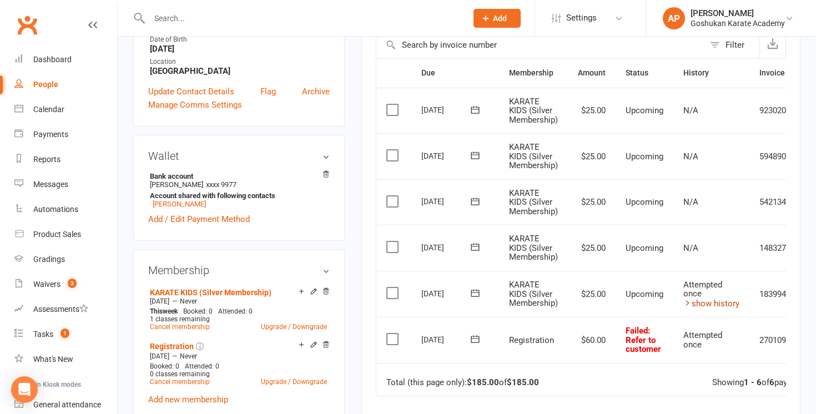
click at [707, 304] on link "show history" at bounding box center [711, 304] width 56 height 10
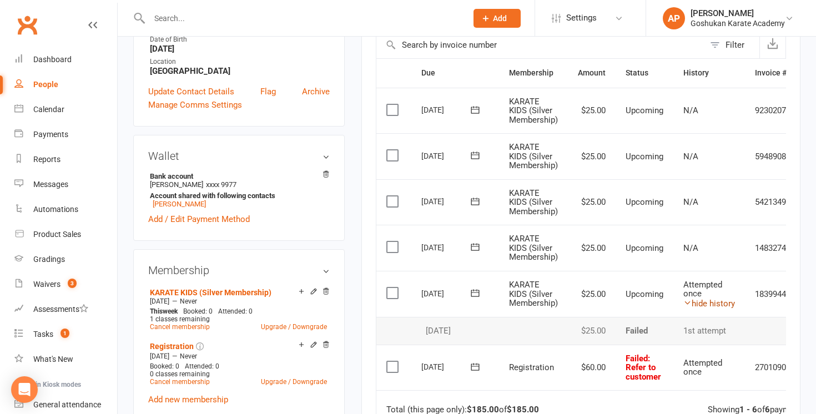
click at [707, 304] on link "hide history" at bounding box center [709, 304] width 52 height 10
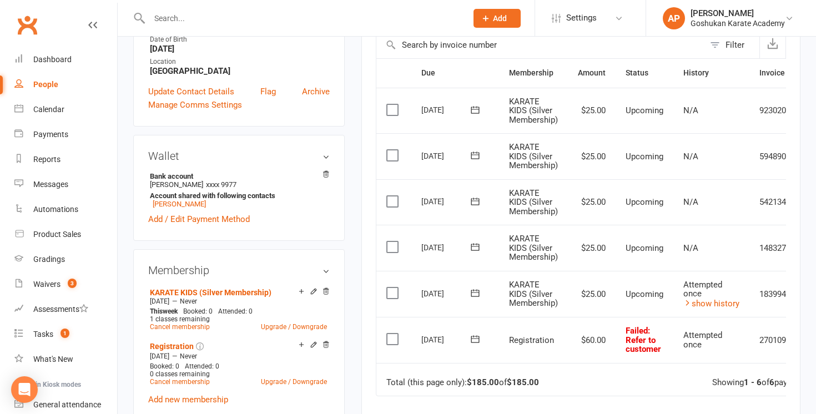
click at [260, 14] on input "text" at bounding box center [302, 19] width 313 height 16
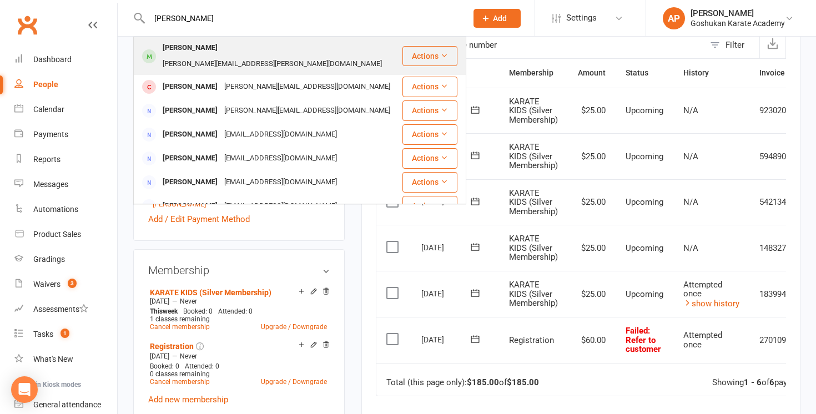
type input "[PERSON_NAME]"
click at [205, 55] on div "[PERSON_NAME]" at bounding box center [190, 48] width 62 height 16
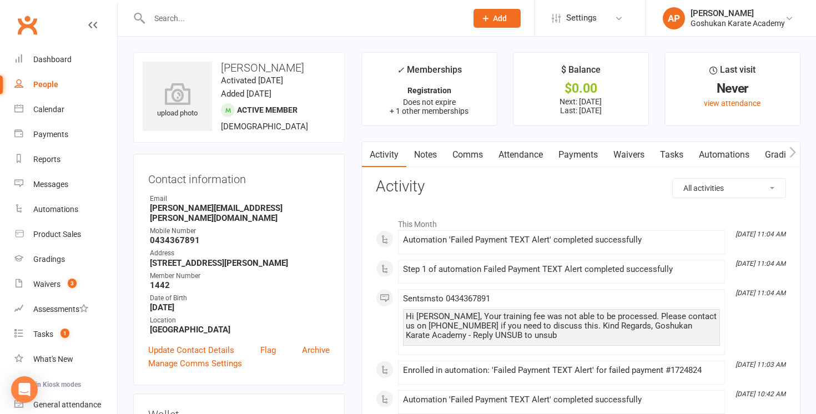
click at [576, 146] on link "Payments" at bounding box center [577, 155] width 55 height 26
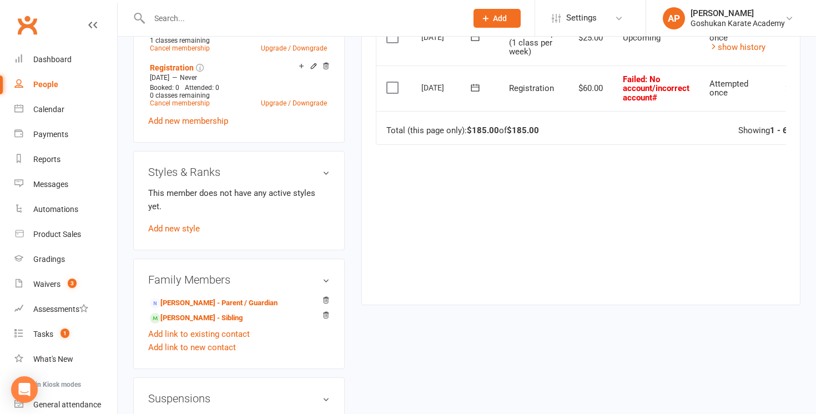
scroll to position [564, 0]
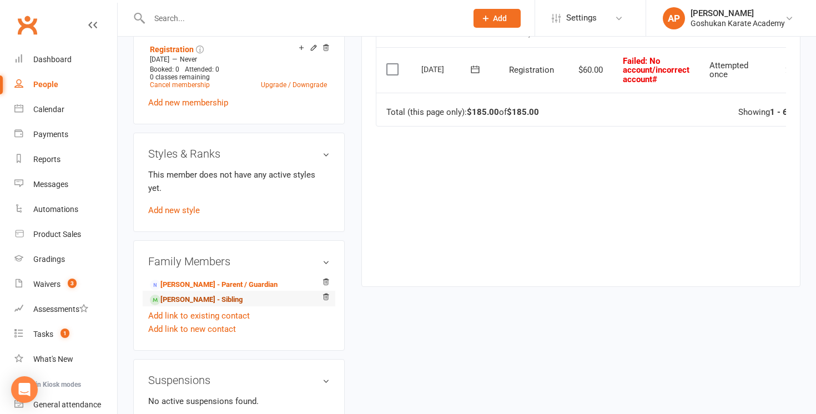
click at [180, 294] on link "[PERSON_NAME] - Sibling" at bounding box center [196, 300] width 93 height 12
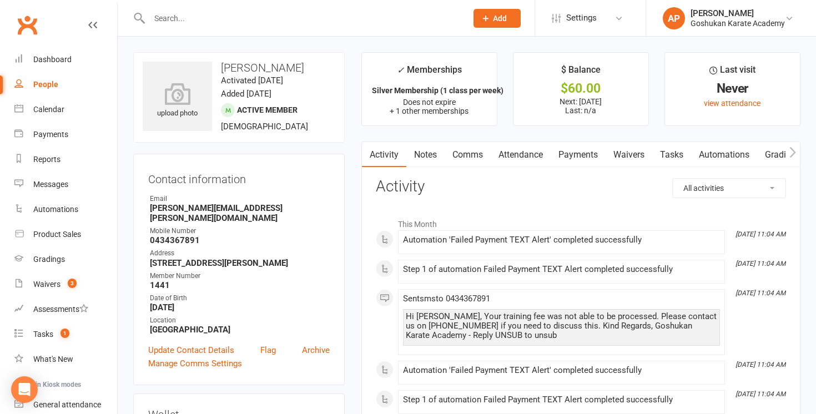
click at [583, 151] on link "Payments" at bounding box center [577, 155] width 55 height 26
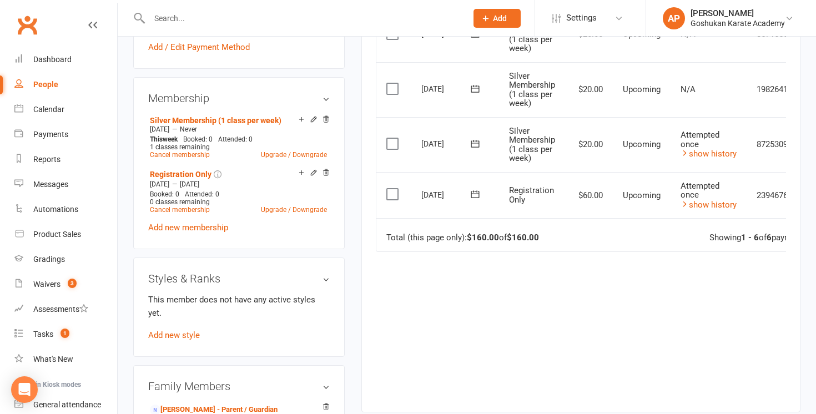
scroll to position [438, 0]
click at [711, 205] on link "show history" at bounding box center [708, 206] width 56 height 10
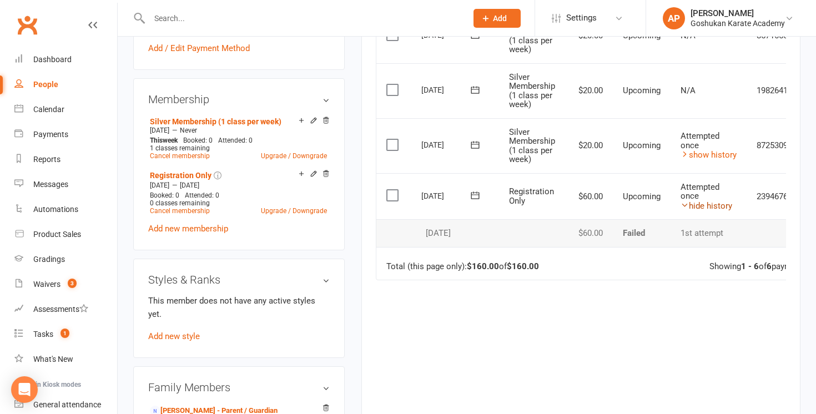
click at [711, 205] on link "hide history" at bounding box center [706, 206] width 52 height 10
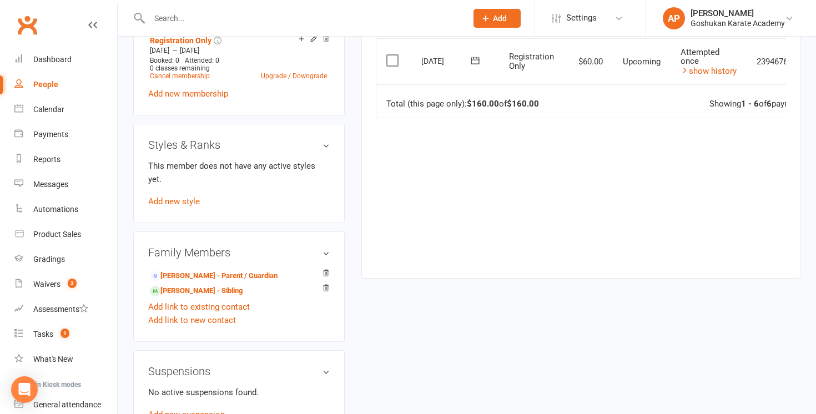
scroll to position [578, 0]
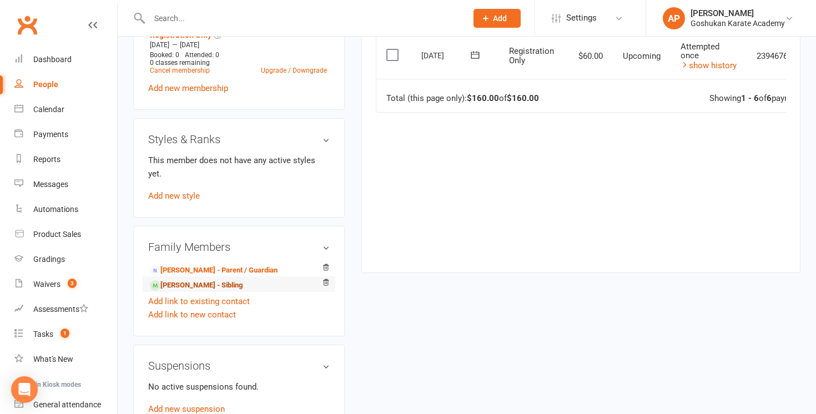
click at [197, 280] on link "[PERSON_NAME] - Sibling" at bounding box center [196, 286] width 93 height 12
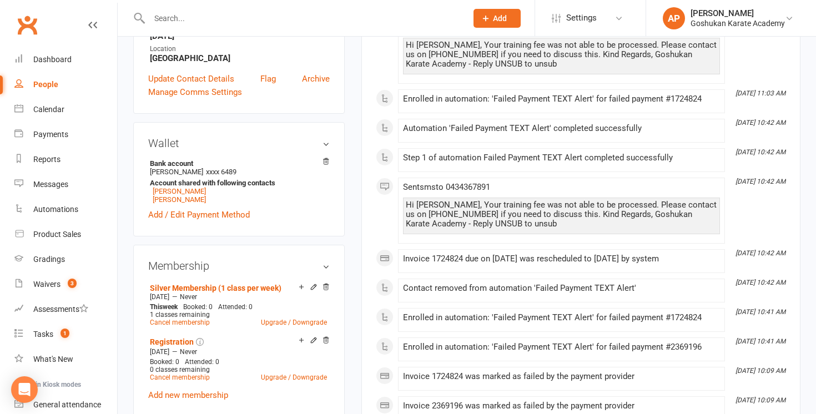
scroll to position [295, 0]
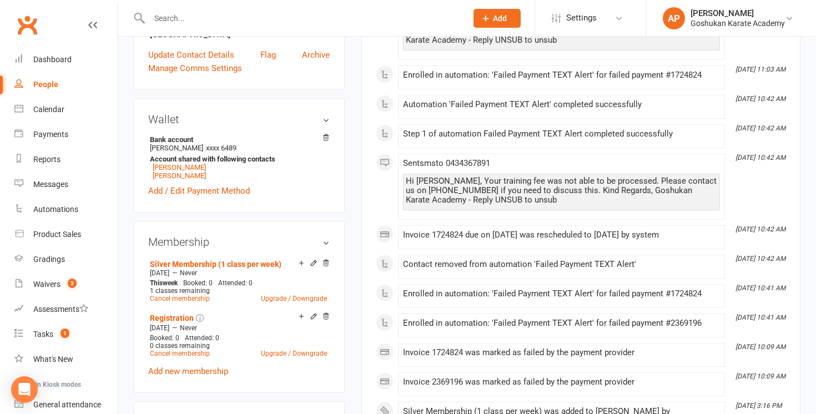
click at [252, 18] on input "text" at bounding box center [302, 19] width 313 height 16
click at [201, 24] on input "text" at bounding box center [302, 19] width 313 height 16
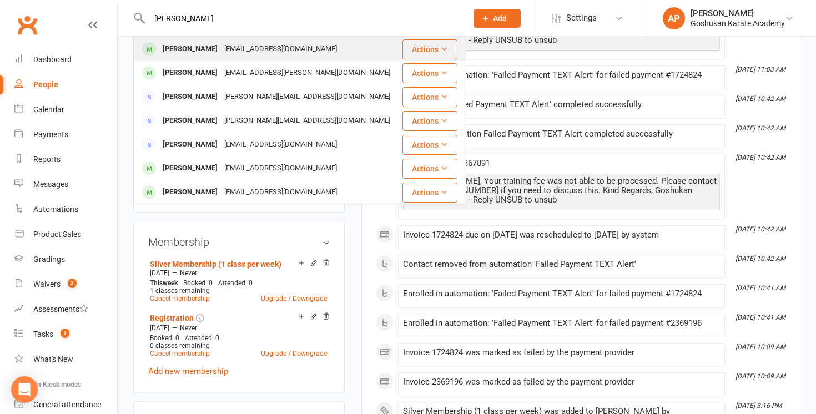
type input "[PERSON_NAME]"
click at [221, 49] on div "[EMAIL_ADDRESS][DOMAIN_NAME]" at bounding box center [280, 49] width 119 height 16
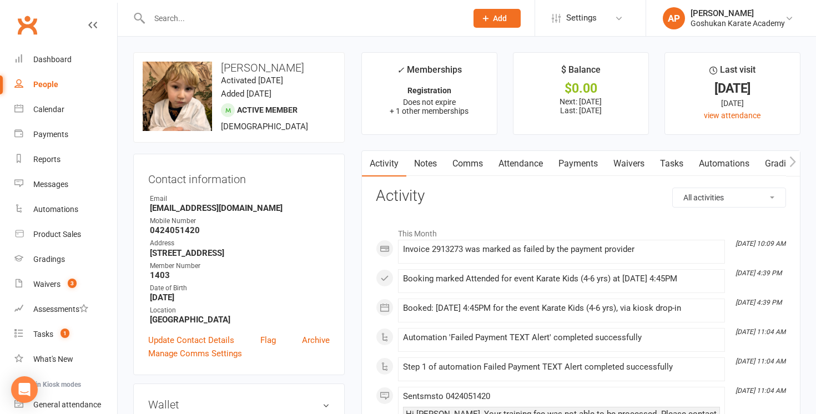
click at [595, 160] on link "Payments" at bounding box center [577, 164] width 55 height 26
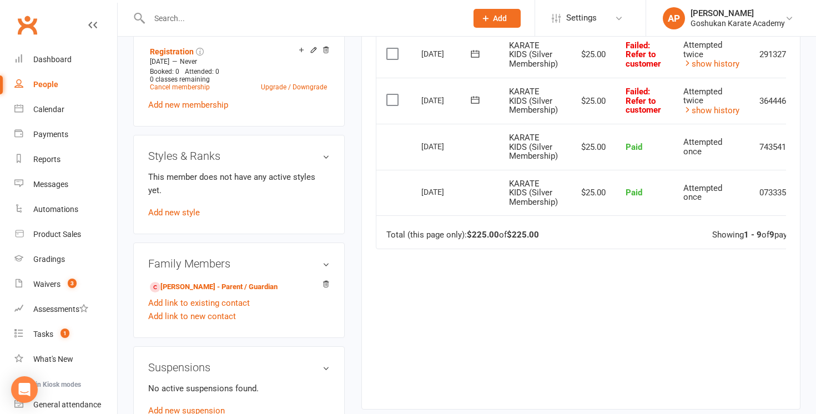
scroll to position [544, 0]
